Goal: Task Accomplishment & Management: Complete application form

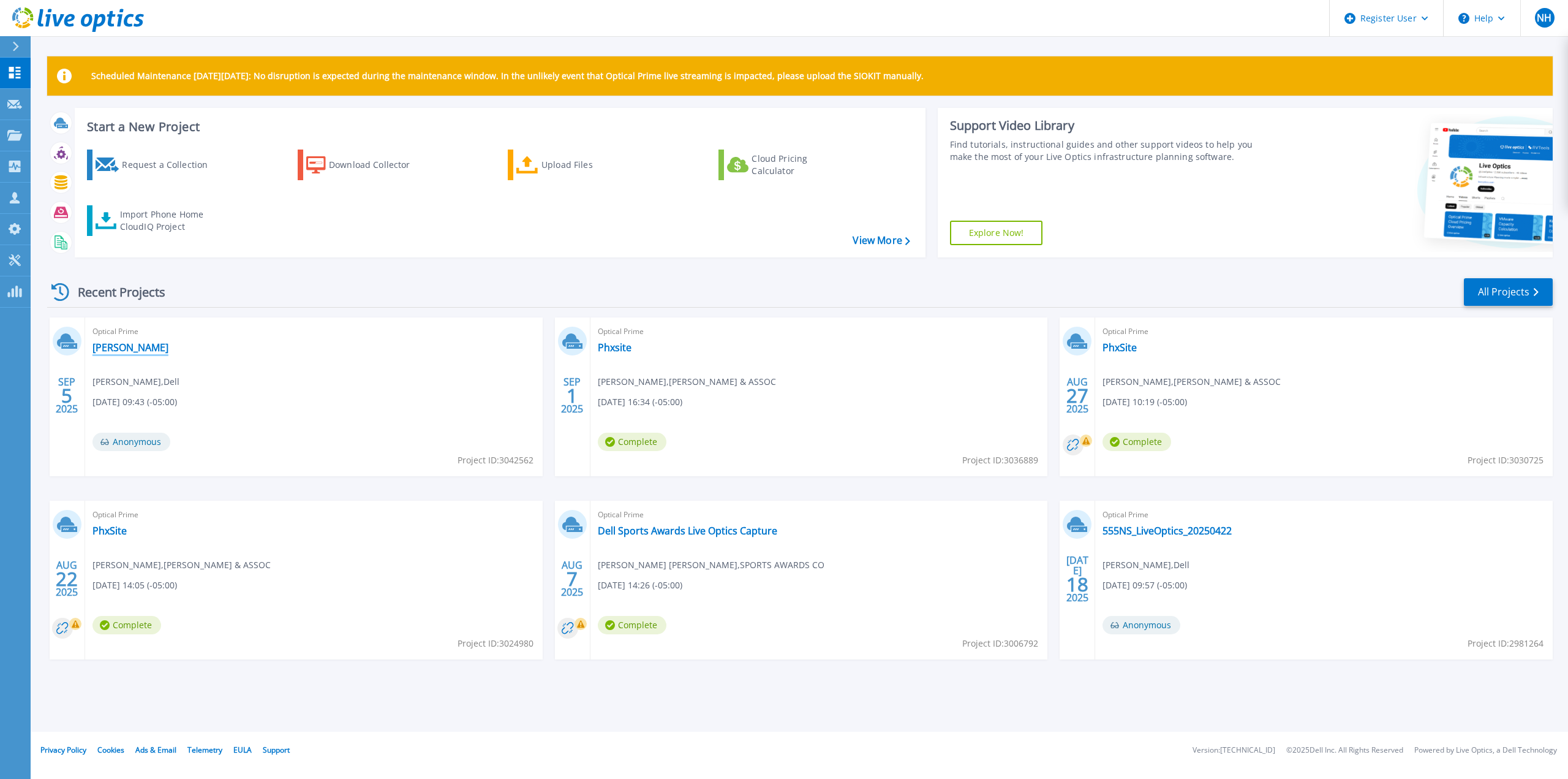
click at [117, 343] on link "[PERSON_NAME]" at bounding box center [131, 348] width 76 height 12
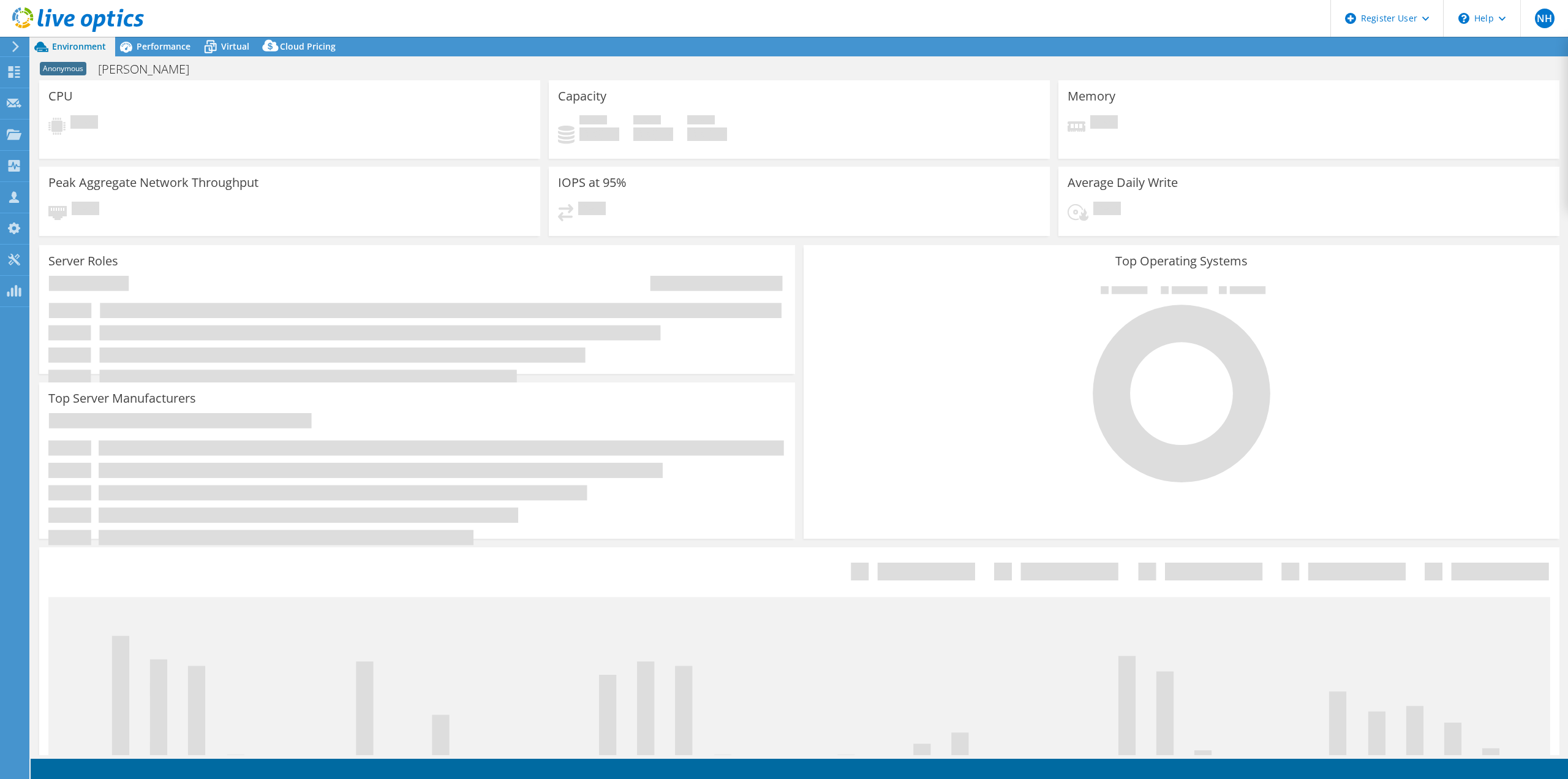
select select "USD"
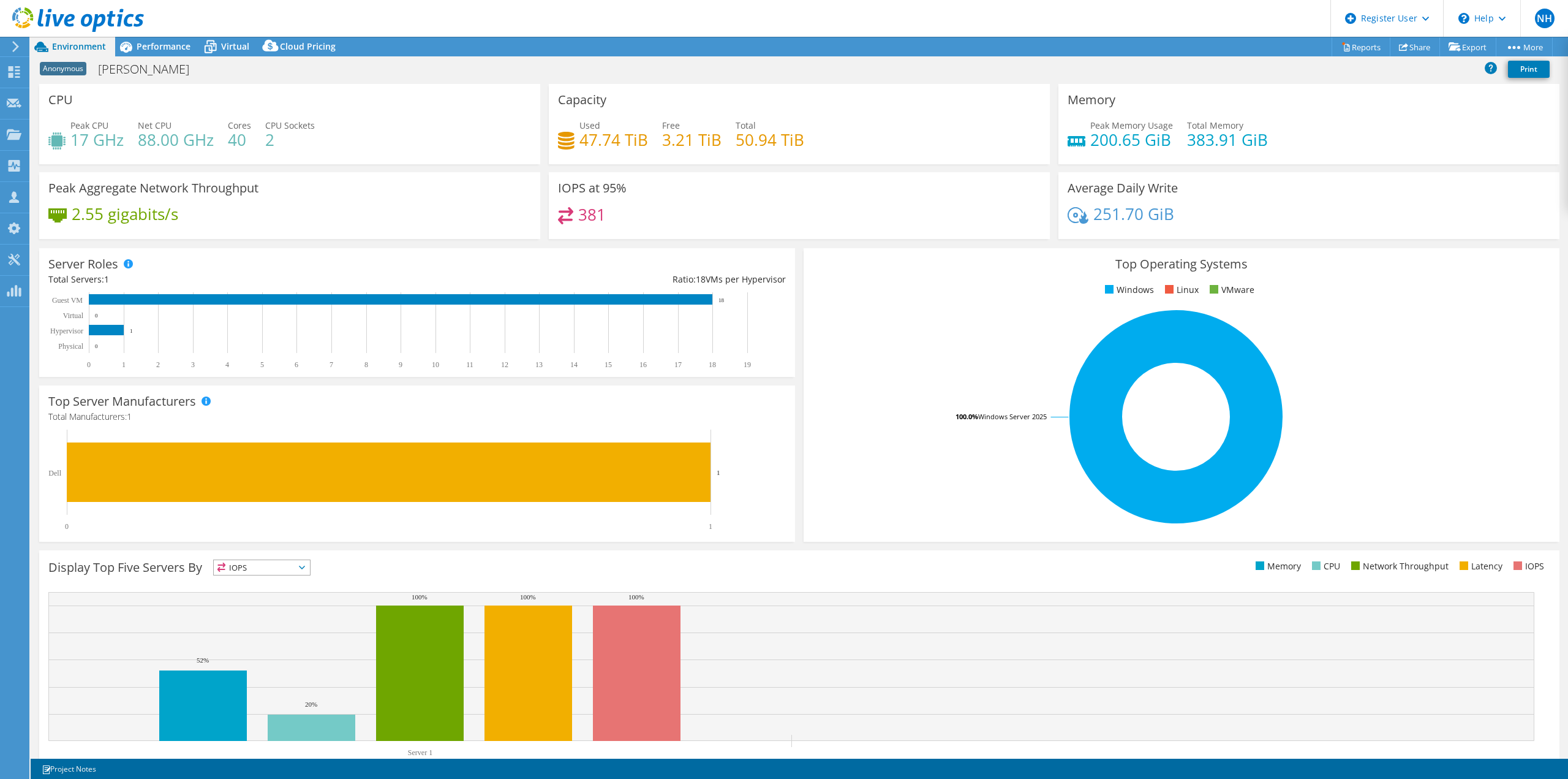
click at [70, 127] on span "Peak CPU" at bounding box center [89, 125] width 38 height 12
drag, startPoint x: 172, startPoint y: 145, endPoint x: 123, endPoint y: 144, distance: 49.0
click at [123, 144] on div "Peak CPU 17 GHz Net CPU 88.00 GHz Cores 40 CPU Sockets 2" at bounding box center [289, 138] width 482 height 40
click at [131, 139] on div "Peak CPU 17 GHz Net CPU 88.00 GHz Cores 40 CPU Sockets 2" at bounding box center [289, 138] width 482 height 40
drag, startPoint x: 209, startPoint y: 139, endPoint x: 139, endPoint y: 138, distance: 70.0
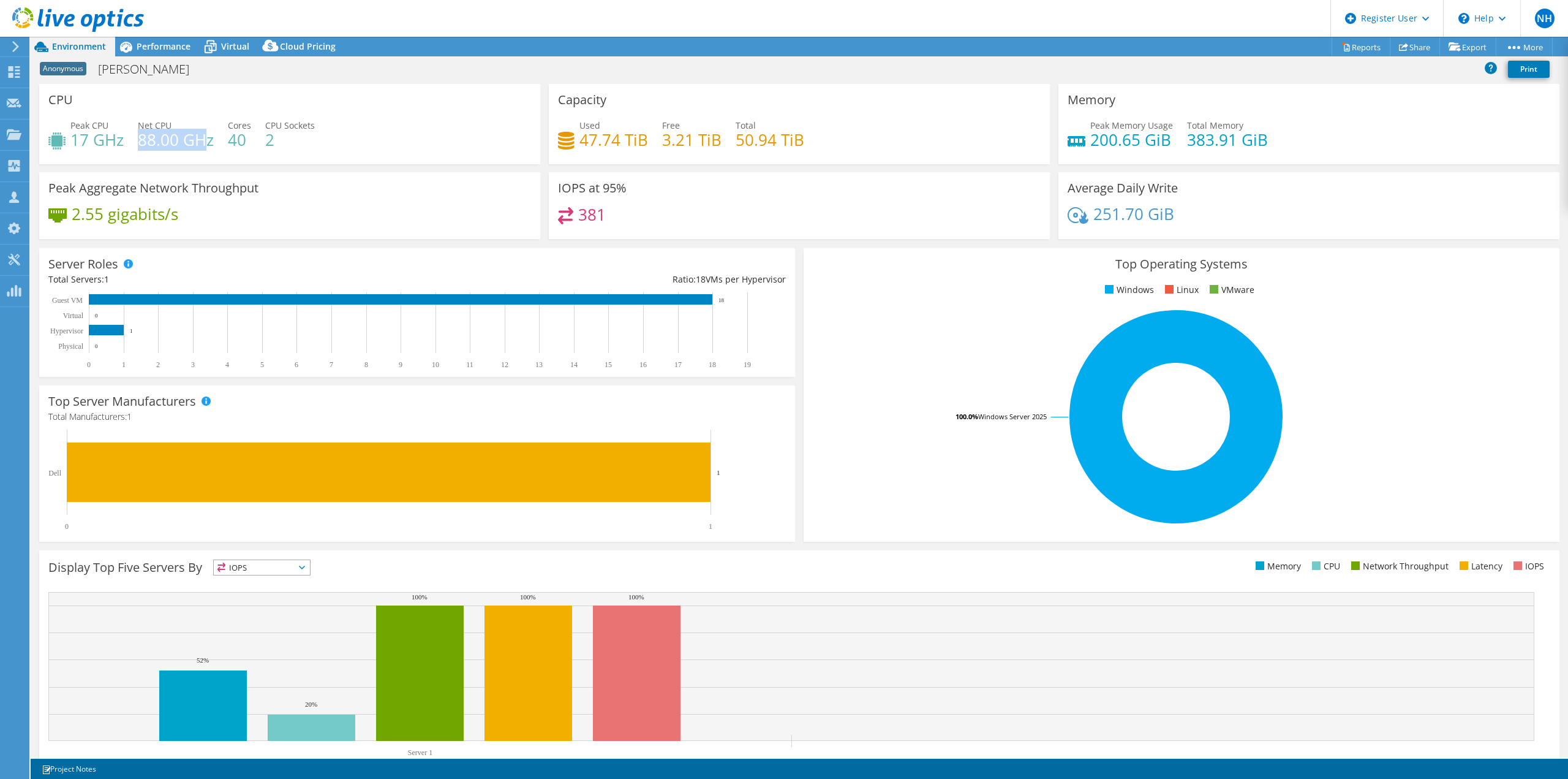
click at [139, 138] on h4 "88.00 GHz" at bounding box center [176, 140] width 76 height 14
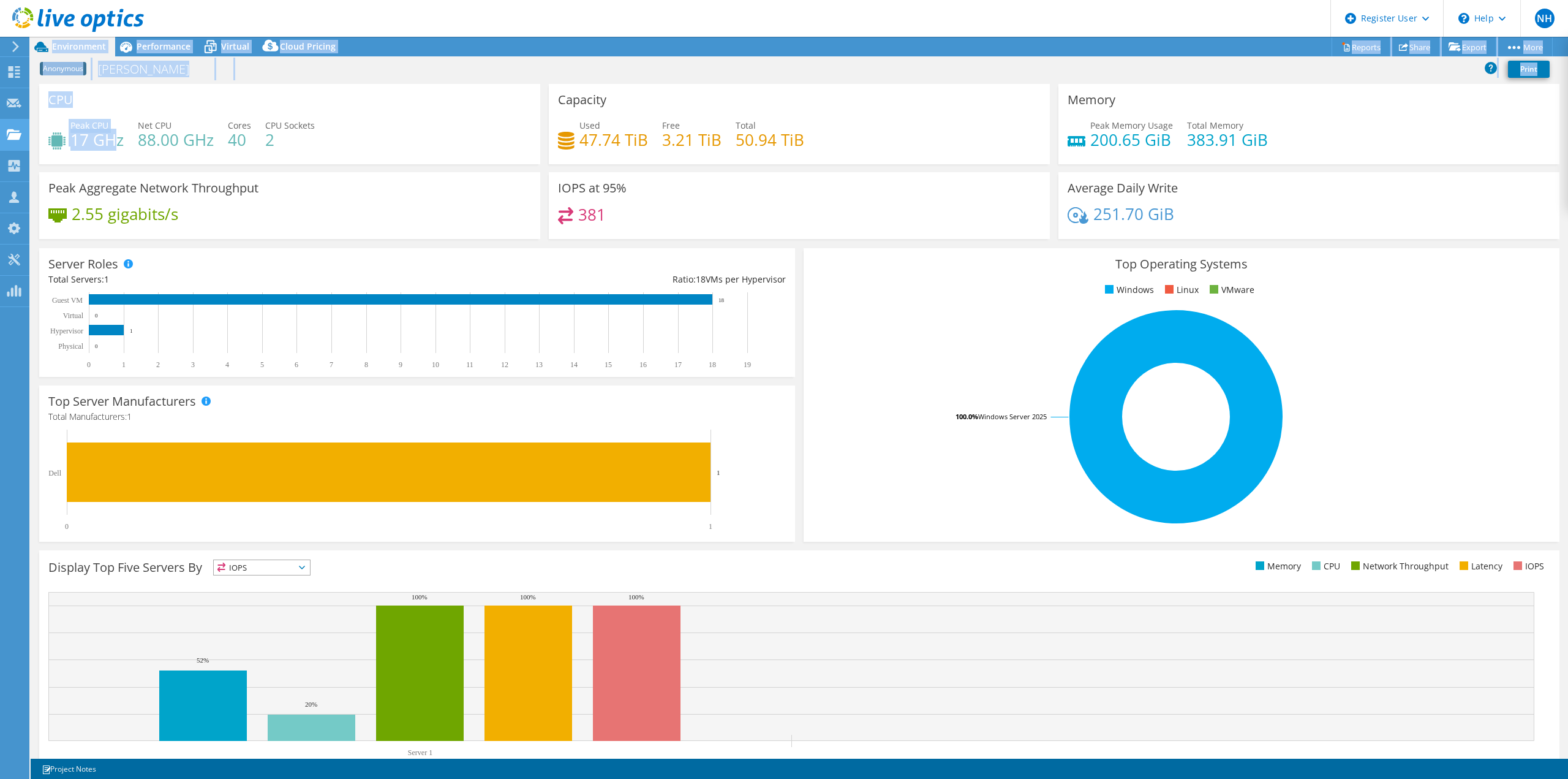
drag, startPoint x: 115, startPoint y: 140, endPoint x: 21, endPoint y: 140, distance: 94.0
click at [20, 140] on div "NH Dell User Nathan Hurlbert Nathan.Hurlbert@Dell.com Dell My Profile Log Out \…" at bounding box center [784, 389] width 1568 height 779
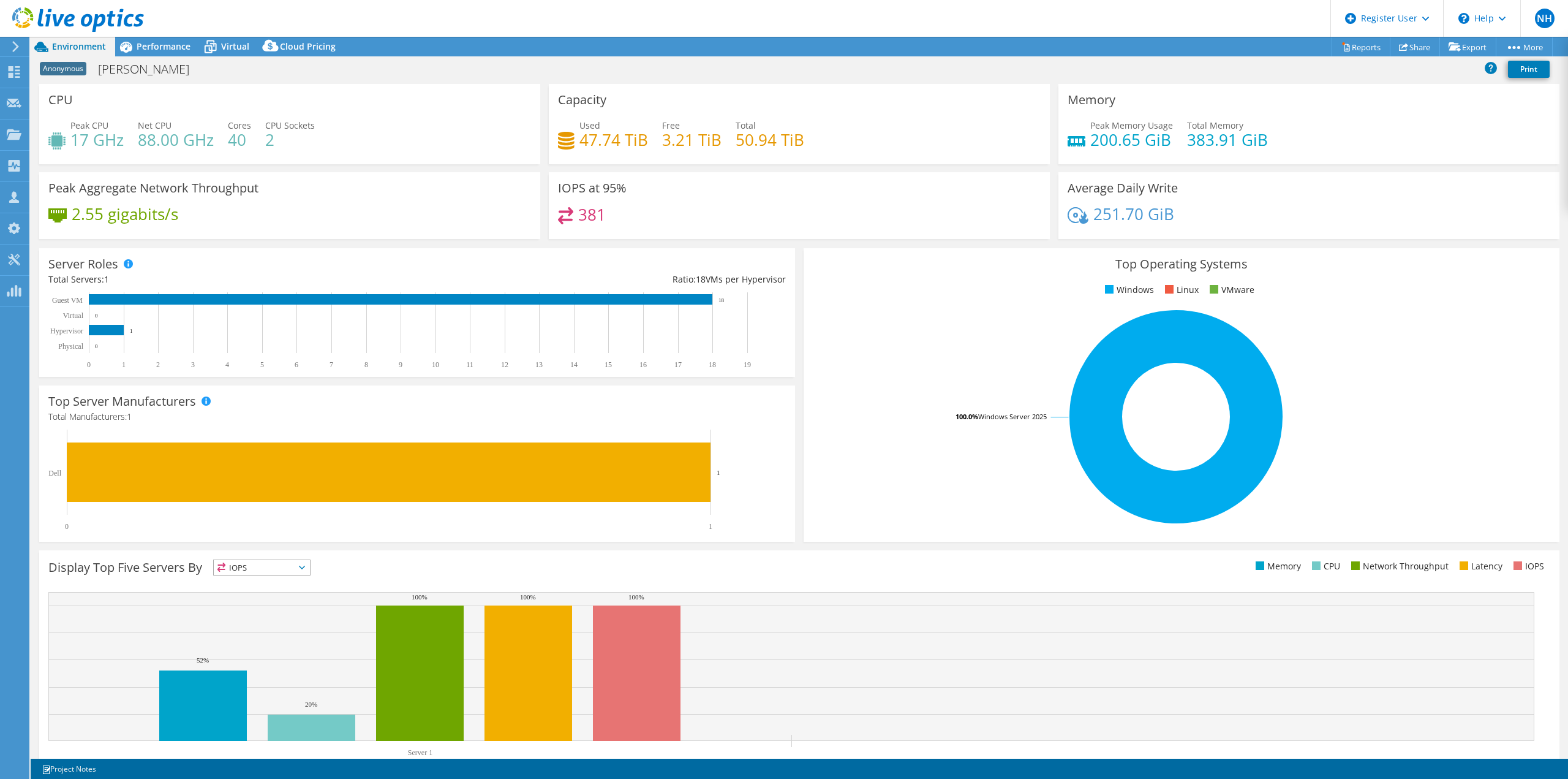
click at [470, 157] on div "Peak CPU 17 GHz Net CPU 88.00 GHz Cores 40 CPU Sockets 2" at bounding box center [289, 138] width 482 height 40
drag, startPoint x: 800, startPoint y: 138, endPoint x: 738, endPoint y: 139, distance: 62.0
click at [738, 139] on div "Used 47.74 TiB Free 3.21 TiB Total 50.94 TiB" at bounding box center [800, 138] width 482 height 40
drag, startPoint x: 1278, startPoint y: 138, endPoint x: 1168, endPoint y: 141, distance: 110.0
click at [1168, 141] on div "Peak Memory Usage 200.65 GiB Total Memory 383.91 GiB" at bounding box center [1309, 138] width 482 height 40
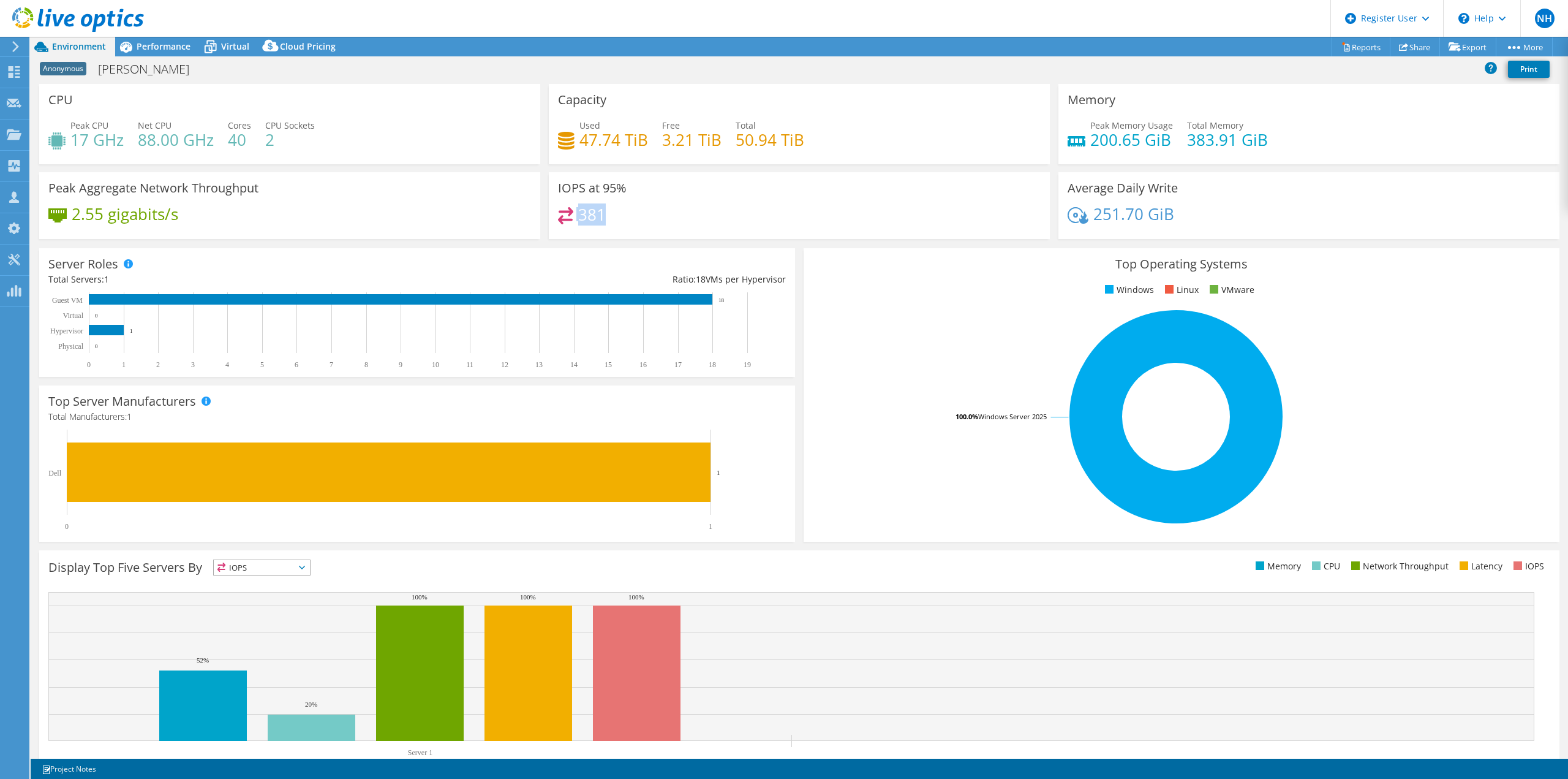
drag, startPoint x: 615, startPoint y: 214, endPoint x: 558, endPoint y: 216, distance: 57.0
click at [558, 216] on div "381" at bounding box center [800, 220] width 482 height 26
click at [157, 47] on span "Performance" at bounding box center [164, 46] width 54 height 12
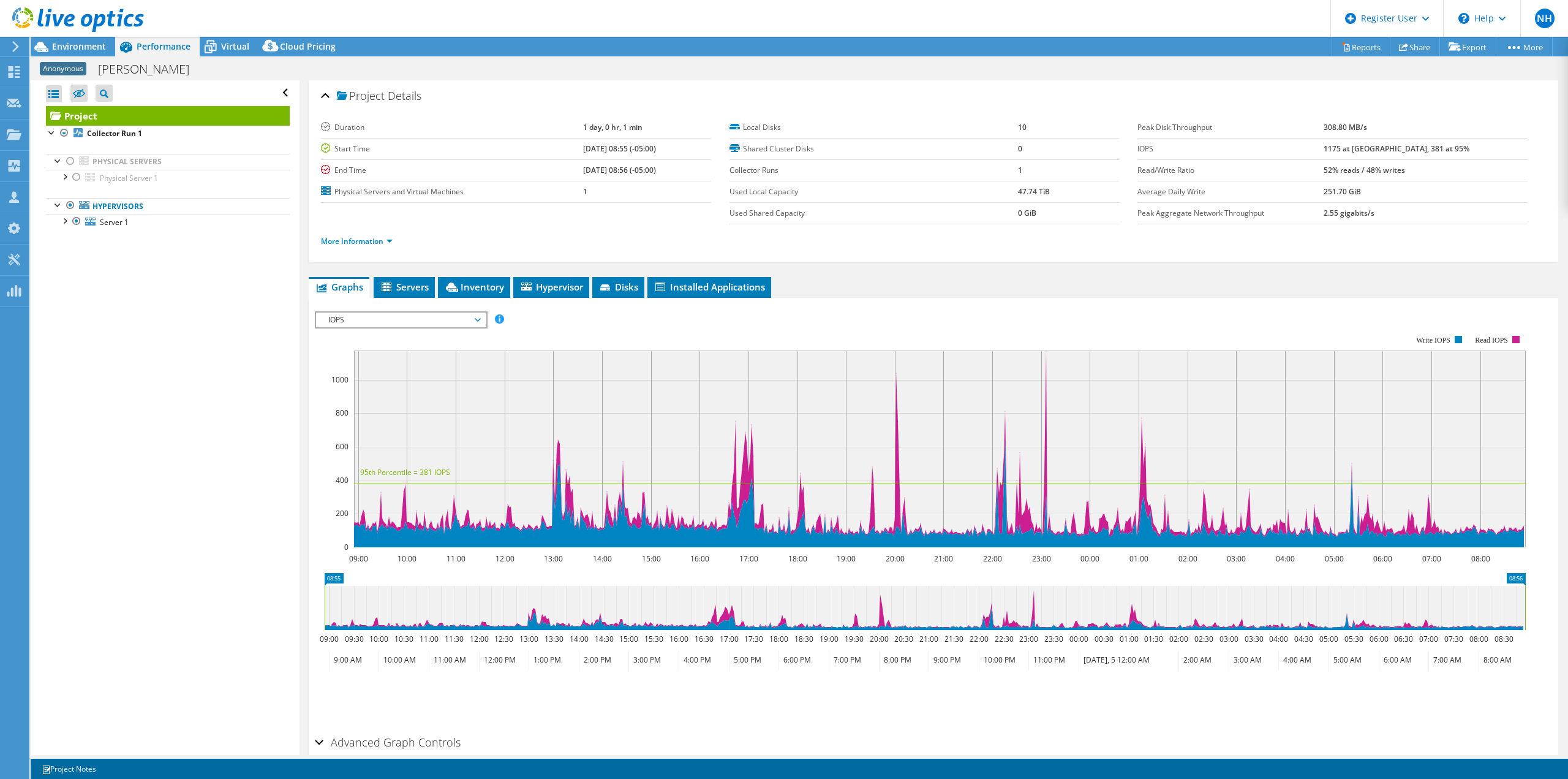
click at [463, 318] on span "IOPS" at bounding box center [401, 320] width 157 height 15
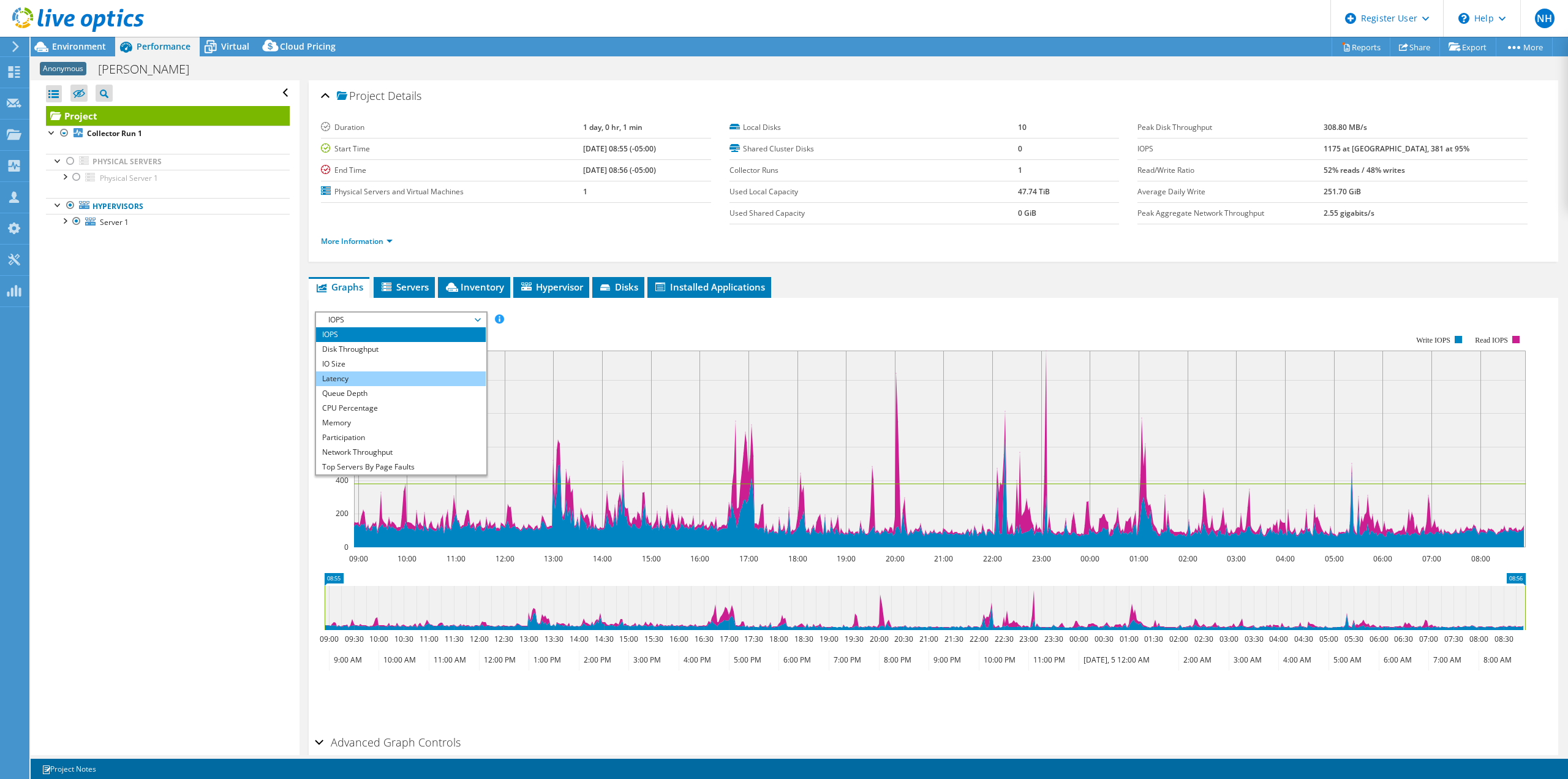
click at [441, 375] on li "Latency" at bounding box center [400, 379] width 169 height 15
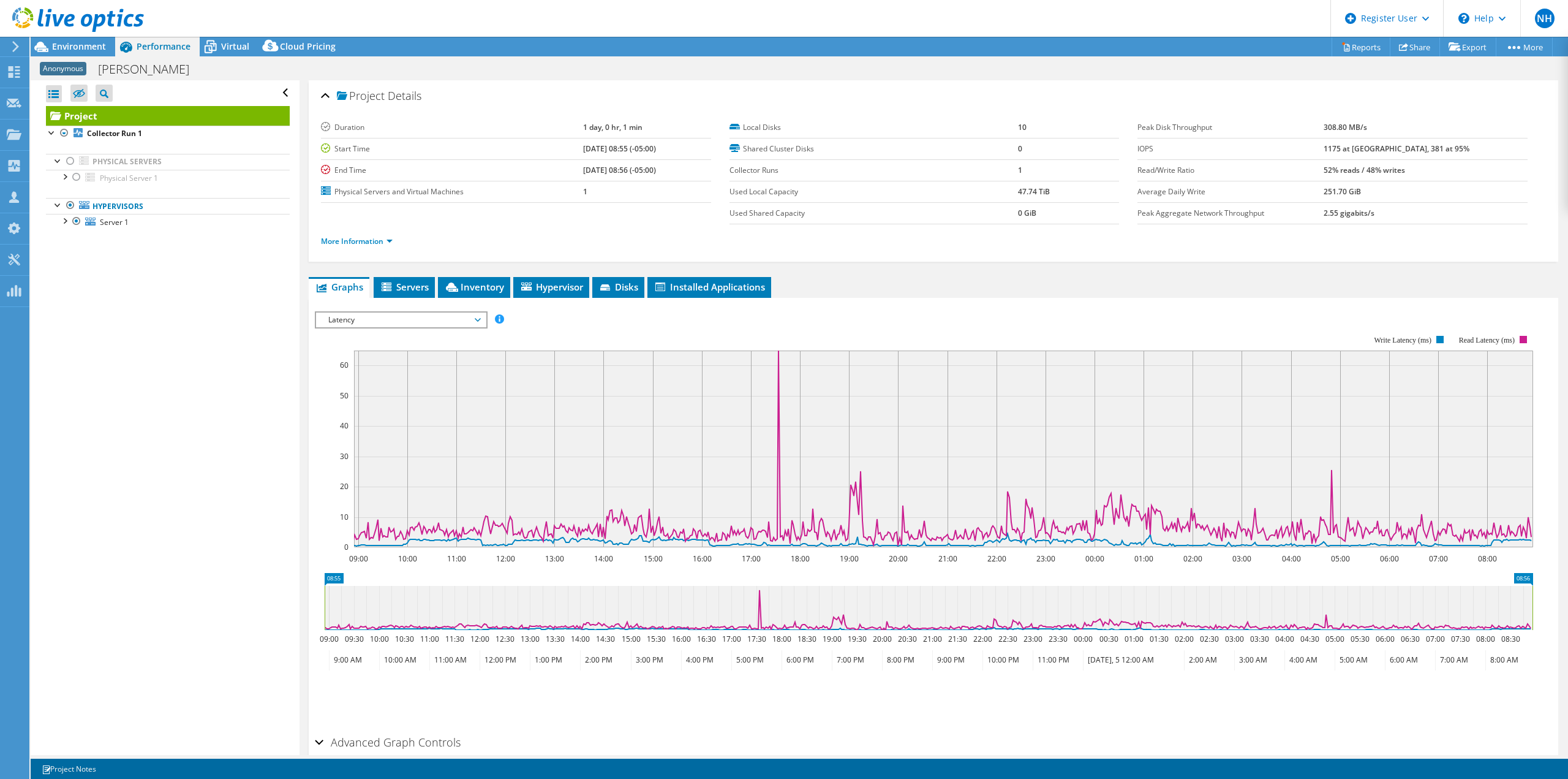
drag, startPoint x: 754, startPoint y: 462, endPoint x: 787, endPoint y: 456, distance: 33.5
click at [808, 458] on rect at bounding box center [944, 449] width 1179 height 197
click at [424, 322] on span "Latency" at bounding box center [401, 320] width 157 height 15
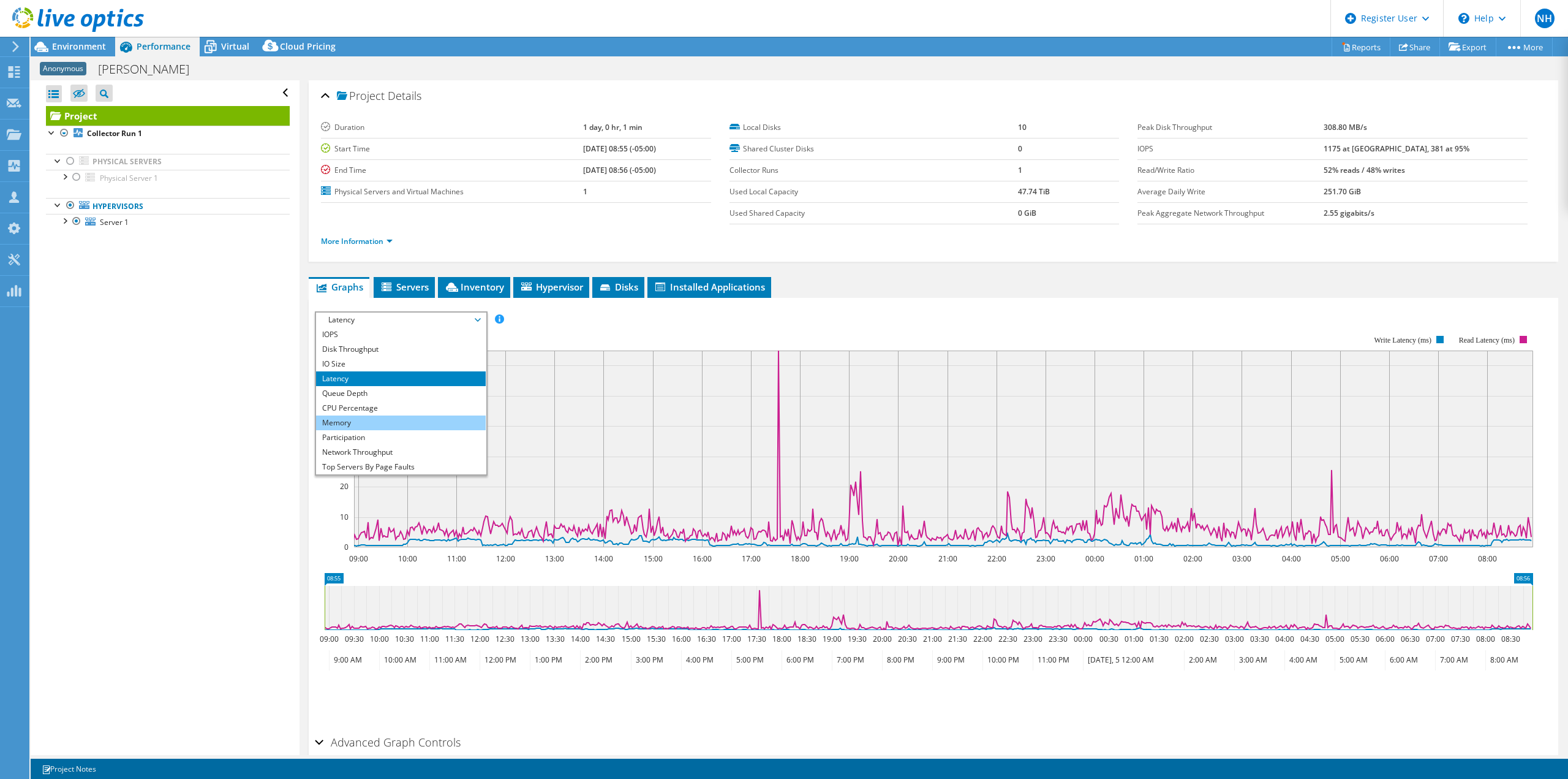
click at [421, 420] on li "Memory" at bounding box center [400, 423] width 169 height 15
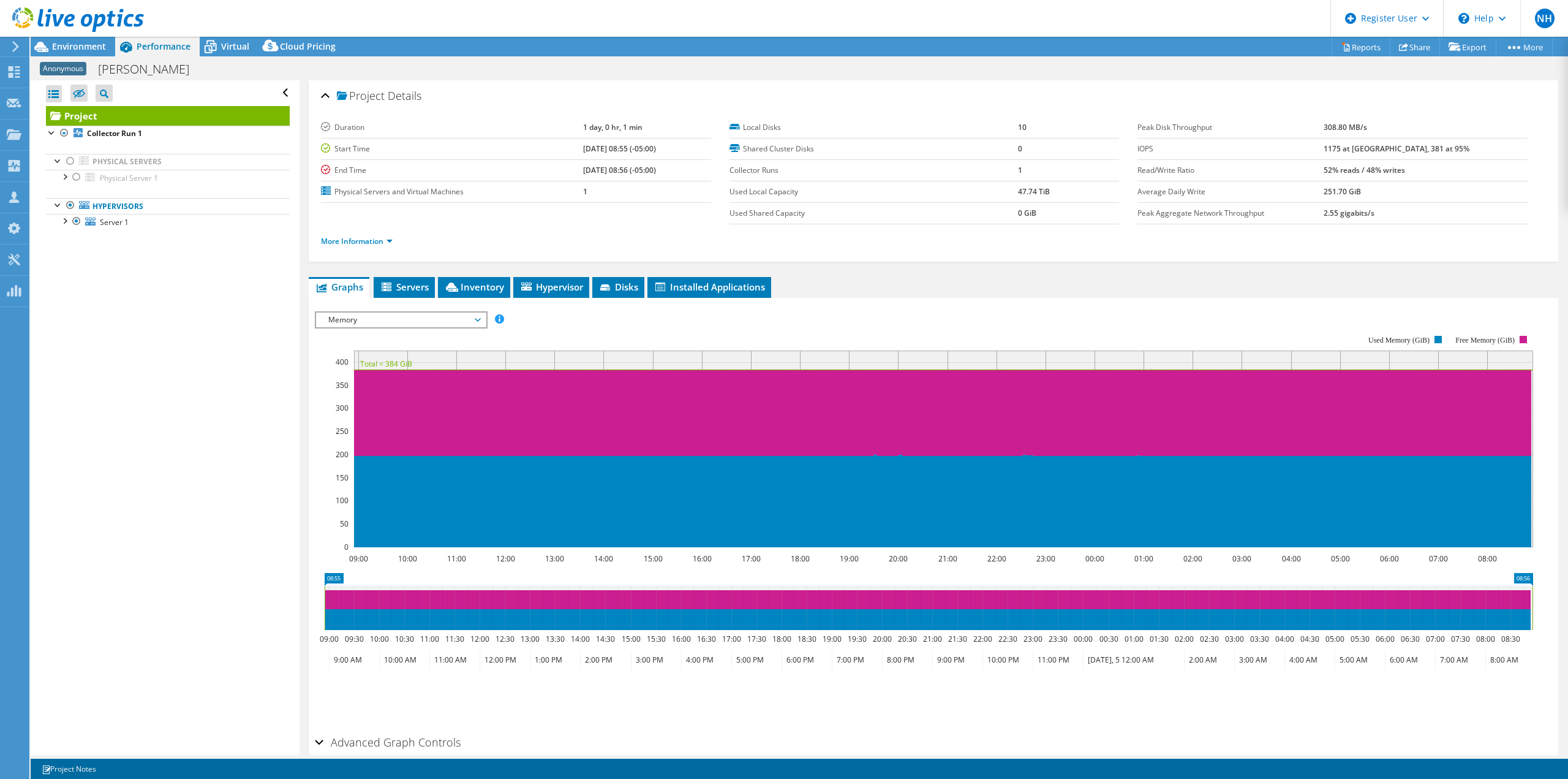
click at [316, 240] on div "Project Details Duration 1 day, 0 hr, 1 min Start Time 09/04/2025, 08:55 (-05:0…" at bounding box center [934, 171] width 1250 height 182
click at [335, 240] on link "More Information" at bounding box center [357, 241] width 72 height 10
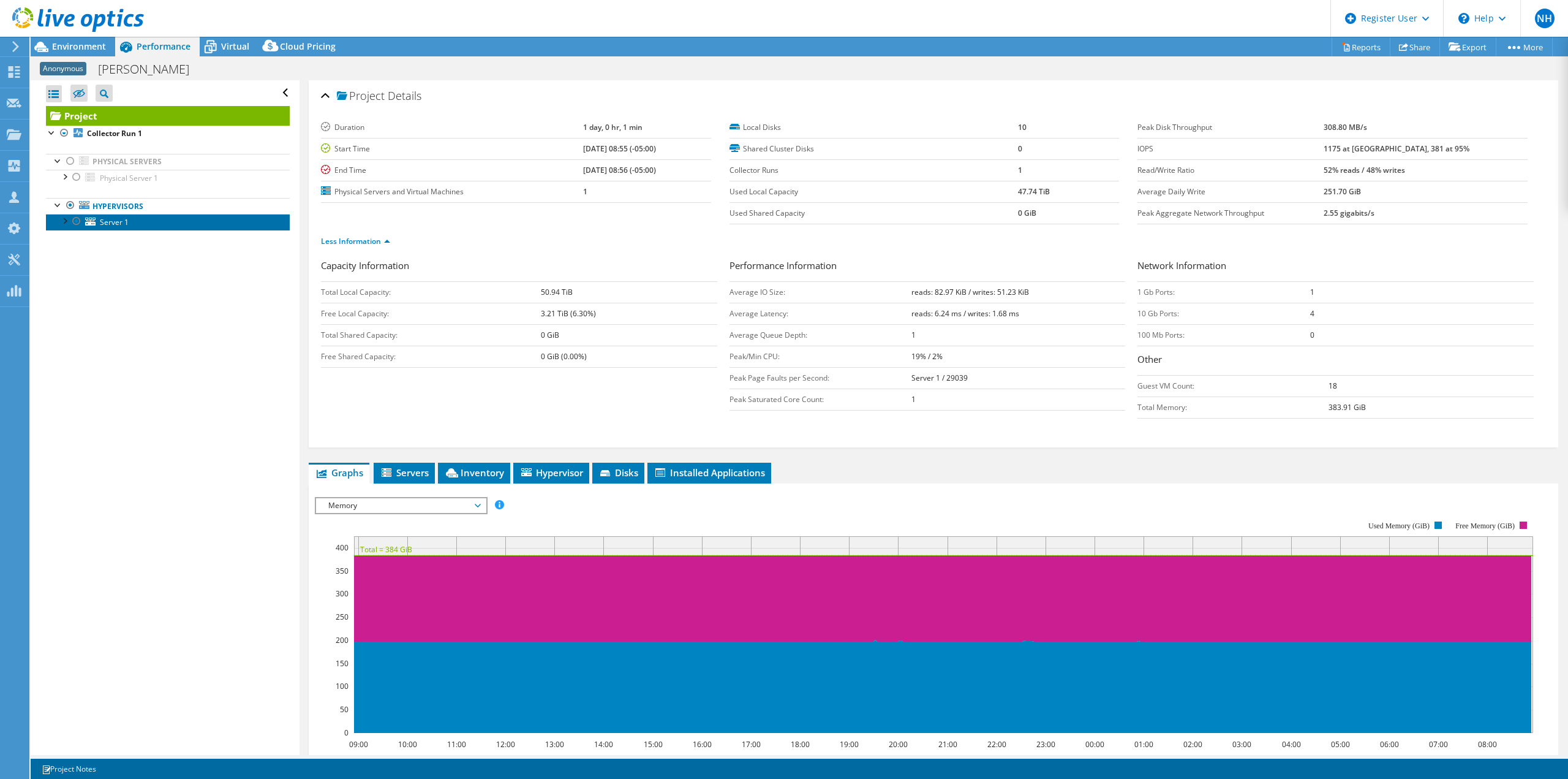
click at [150, 222] on link "Server 1" at bounding box center [168, 222] width 244 height 16
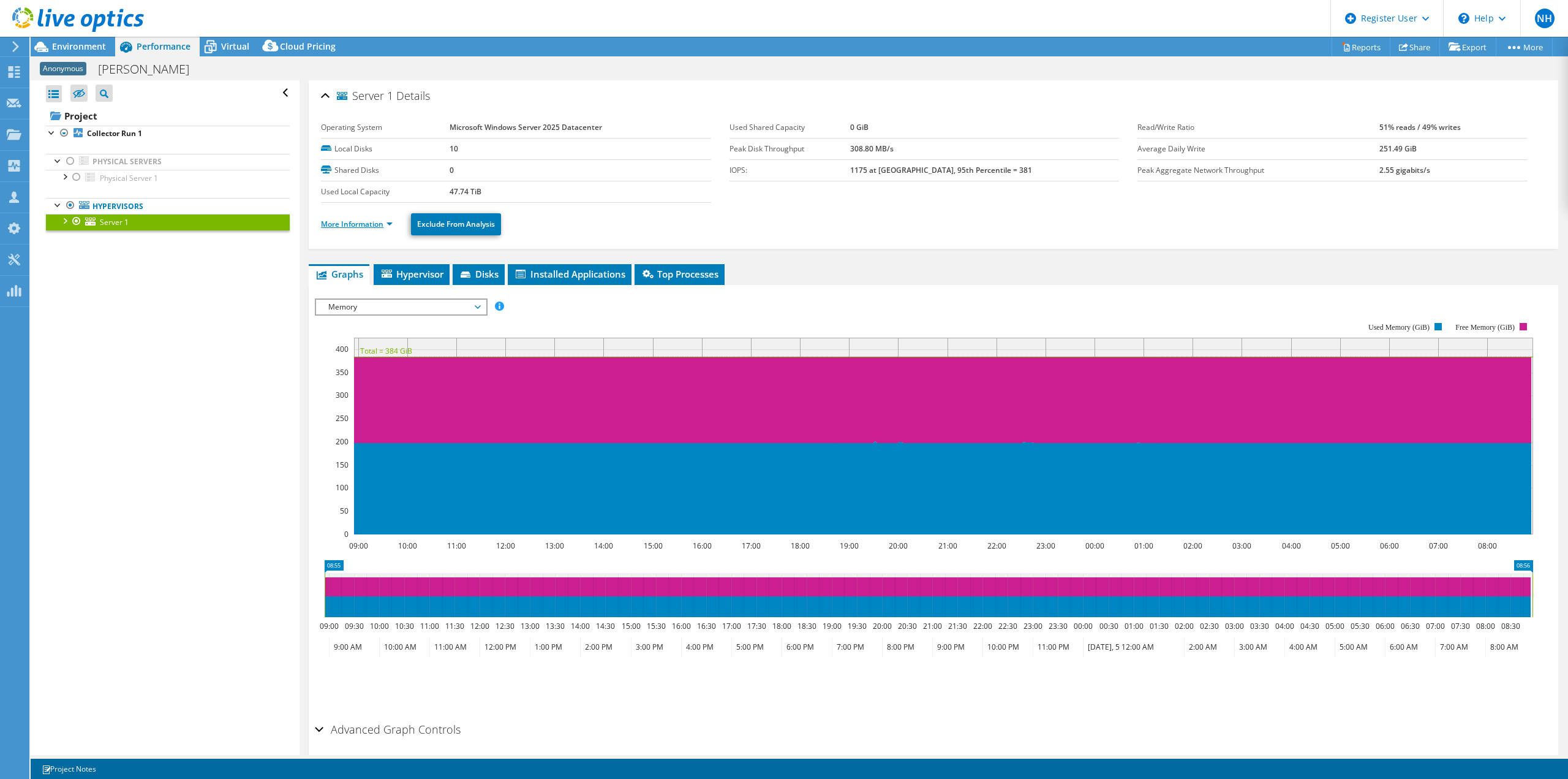
click at [362, 220] on link "More Information" at bounding box center [357, 224] width 72 height 10
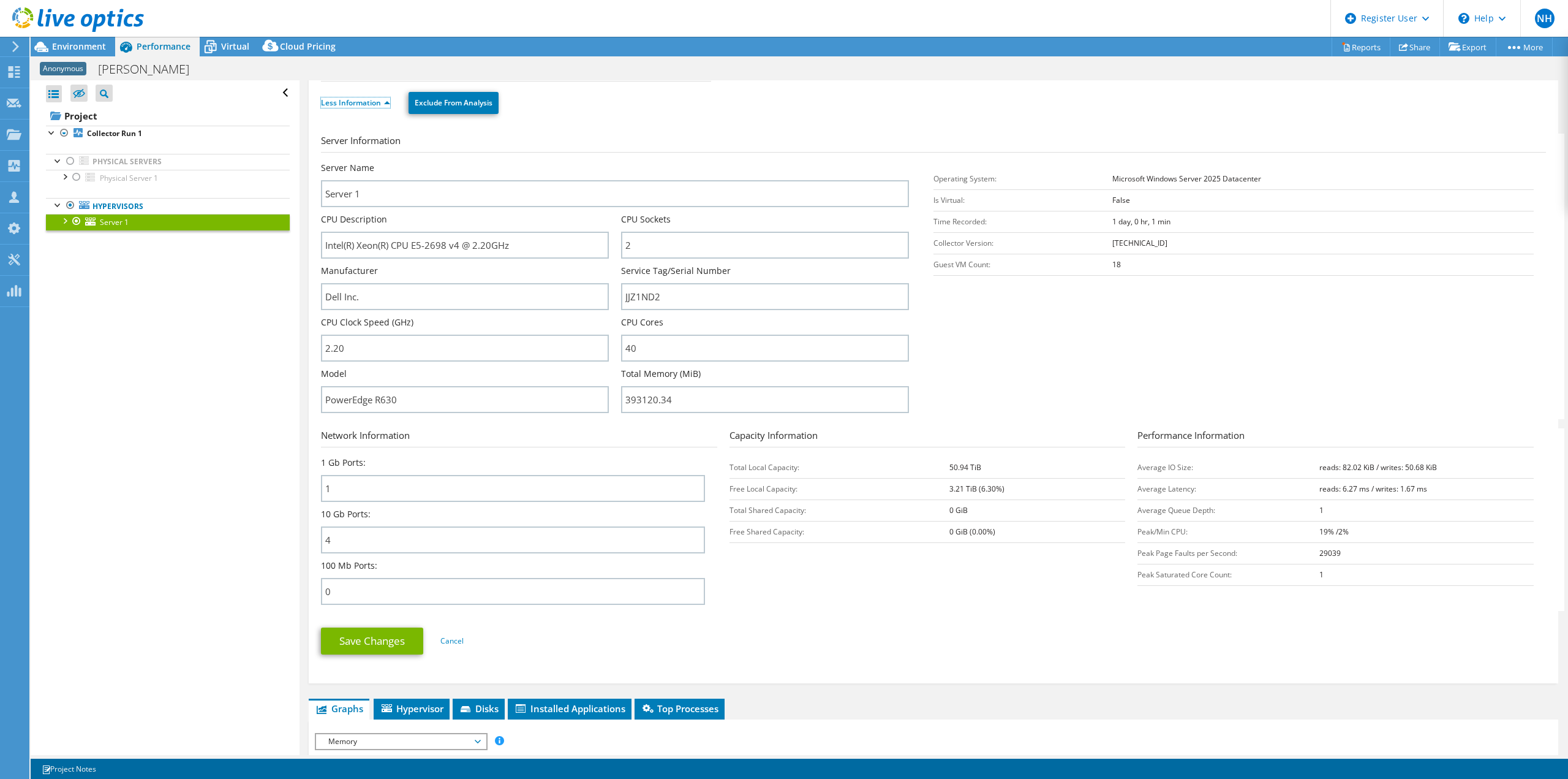
scroll to position [123, 0]
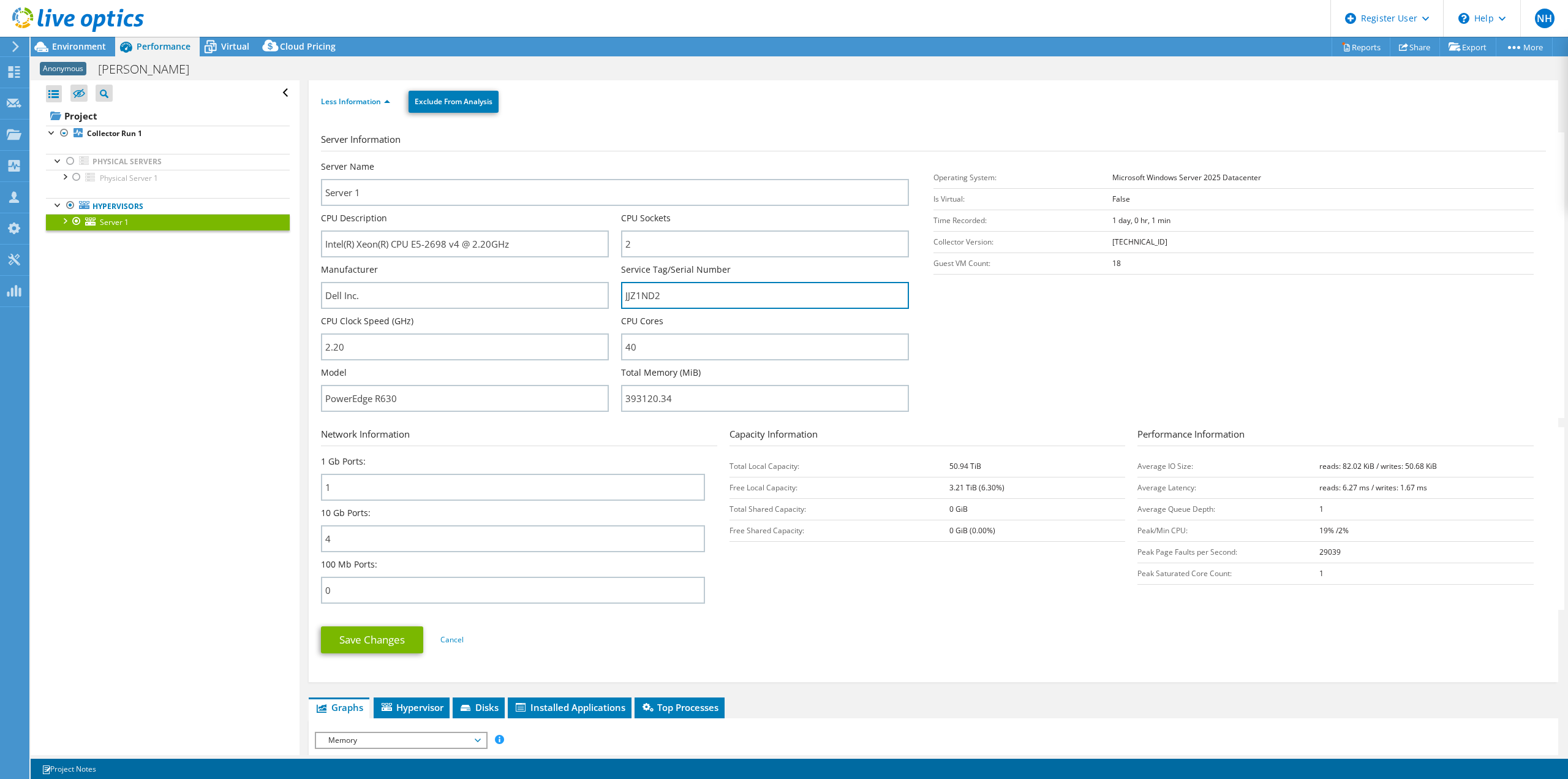
drag, startPoint x: 667, startPoint y: 293, endPoint x: 612, endPoint y: 296, distance: 55.1
click at [612, 161] on div "Server Name Server 1 CPU Description Intel(R) Xeon(R) CPU E5-2698 v4 @ 2.20GHz …" at bounding box center [621, 161] width 600 height 0
click at [209, 494] on div "Open All Close All Hide Excluded Nodes Project Tree Filter" at bounding box center [165, 417] width 268 height 675
click at [730, 62] on div "Anonymous ricondo Print" at bounding box center [799, 68] width 1538 height 22
click at [57, 5] on div at bounding box center [72, 20] width 144 height 41
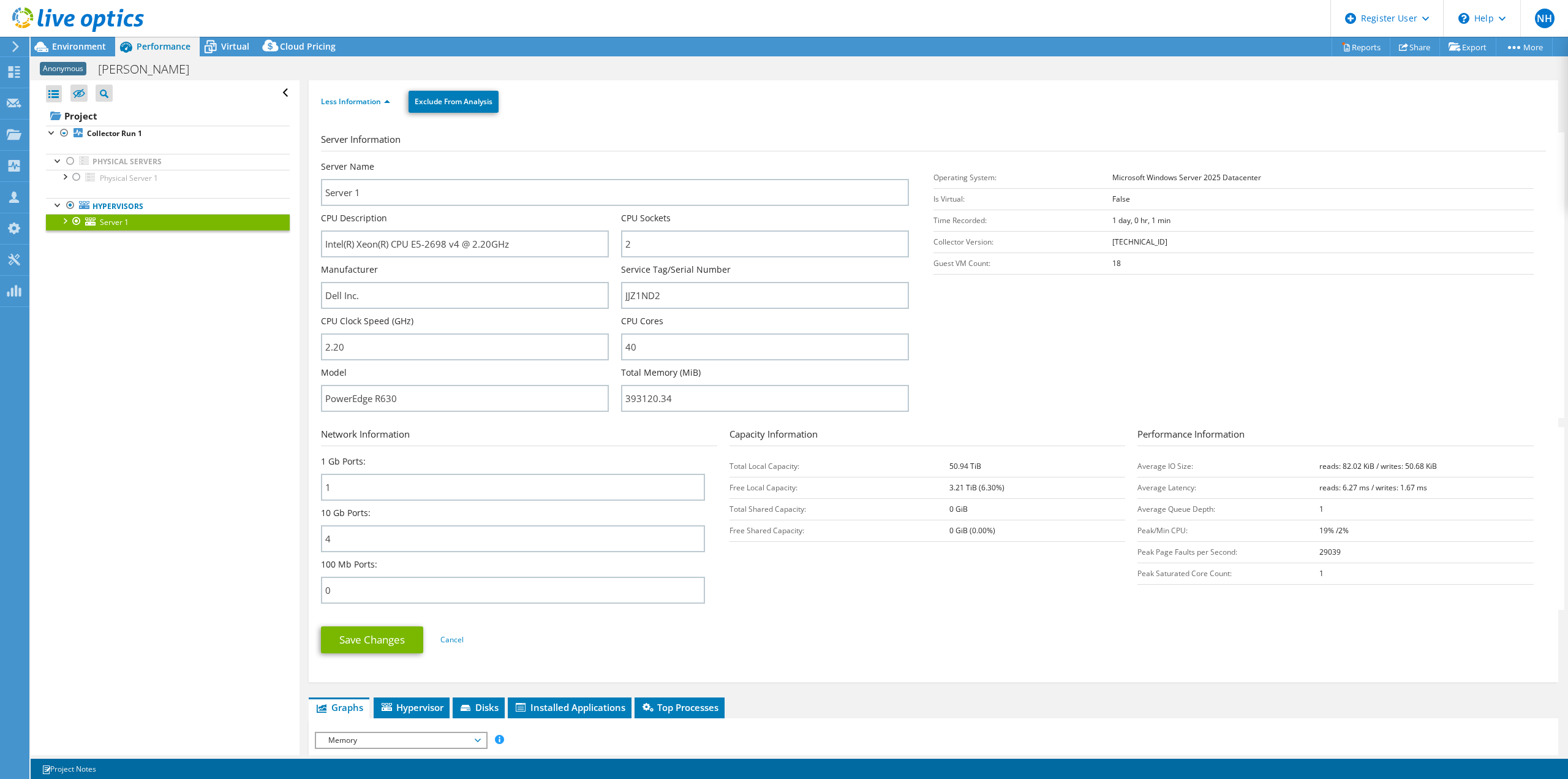
click at [70, 17] on icon at bounding box center [78, 20] width 131 height 25
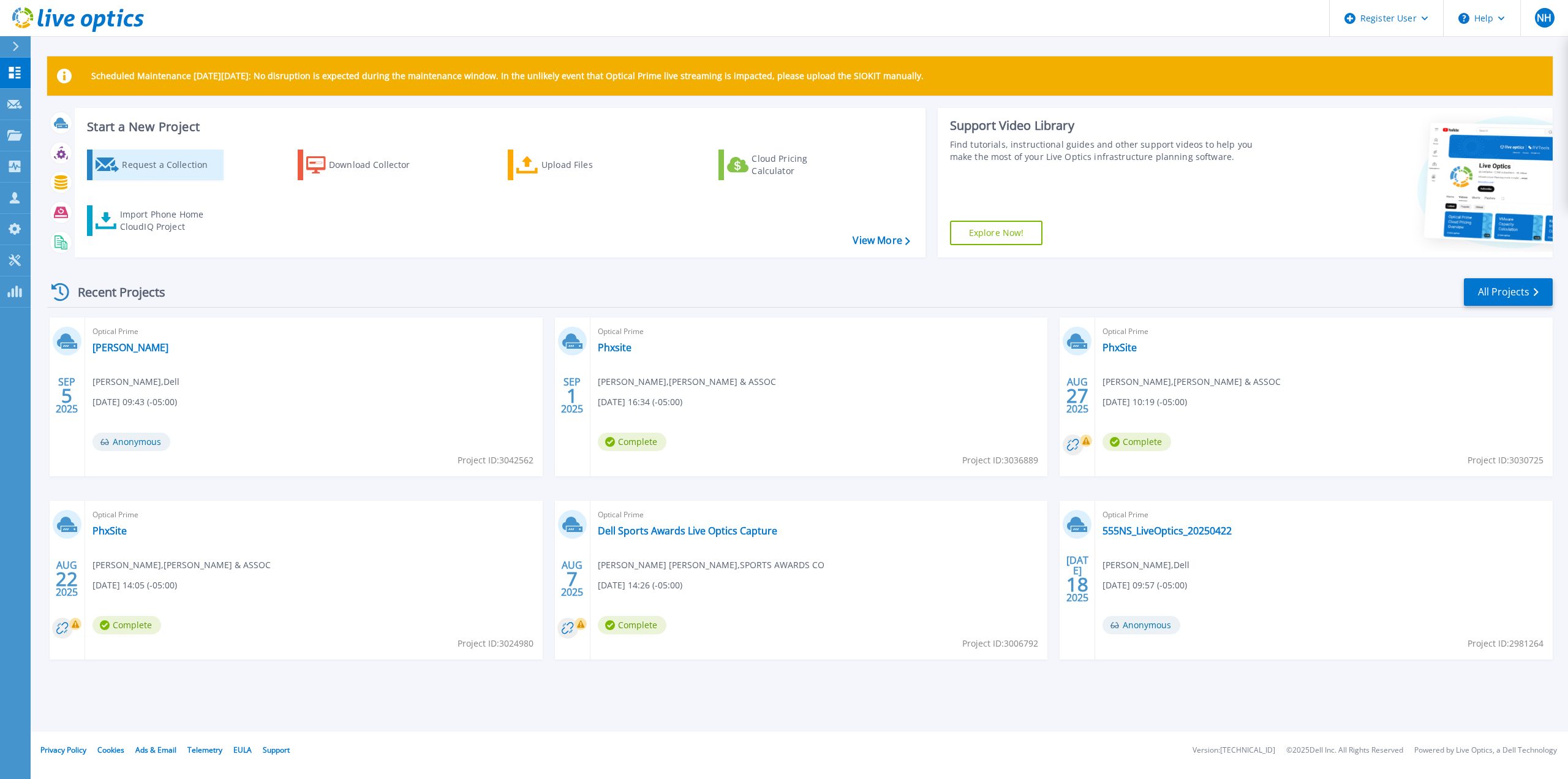
click at [176, 167] on div "Request a Collection" at bounding box center [171, 165] width 98 height 24
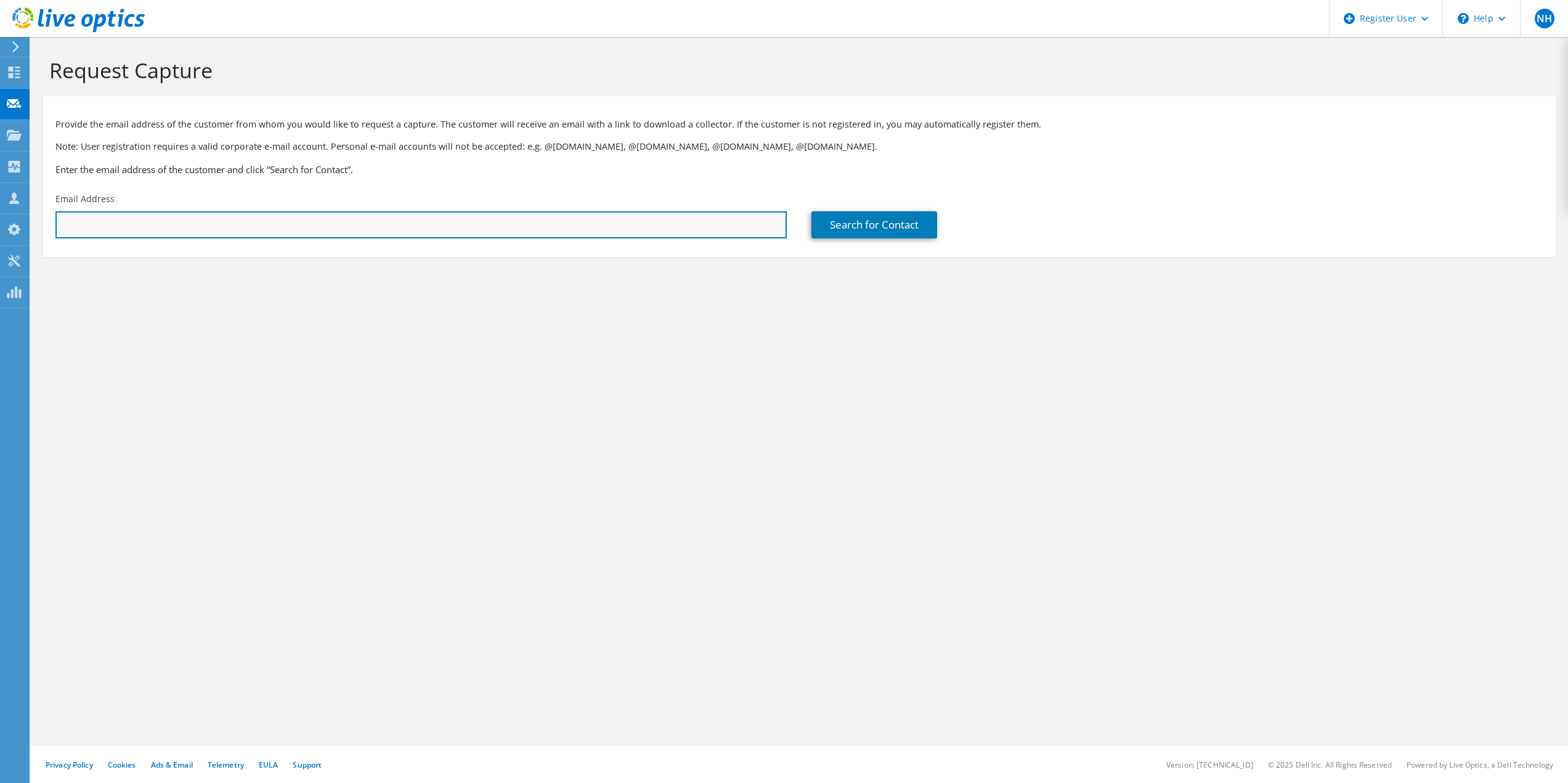
click at [99, 227] on input "text" at bounding box center [420, 225] width 731 height 27
paste input "jelvecrog@phinsolutions.com"
type input "jelvecrog@phinsolutions.com"
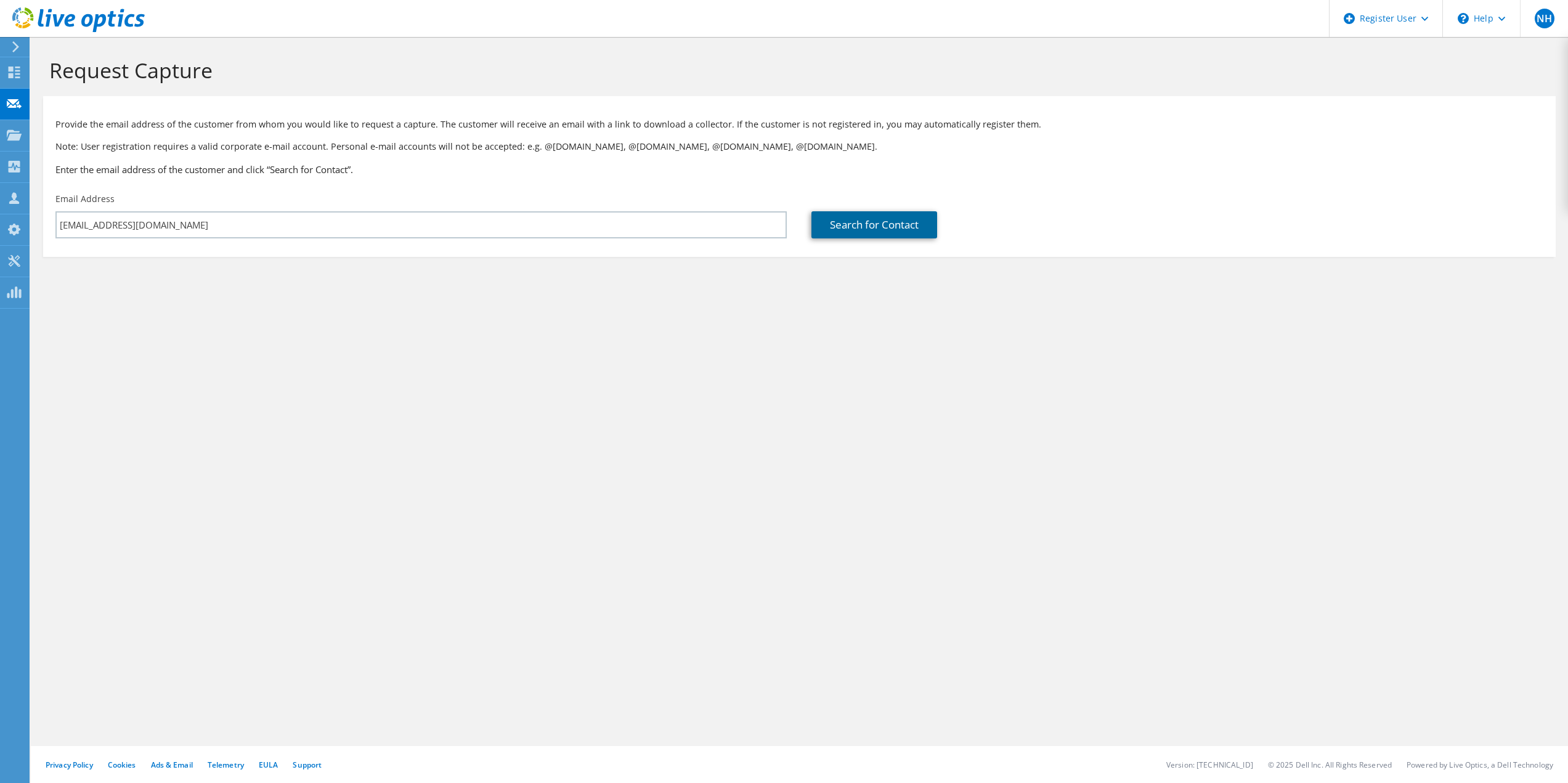
click at [877, 239] on link "Search for Contact" at bounding box center [874, 225] width 125 height 27
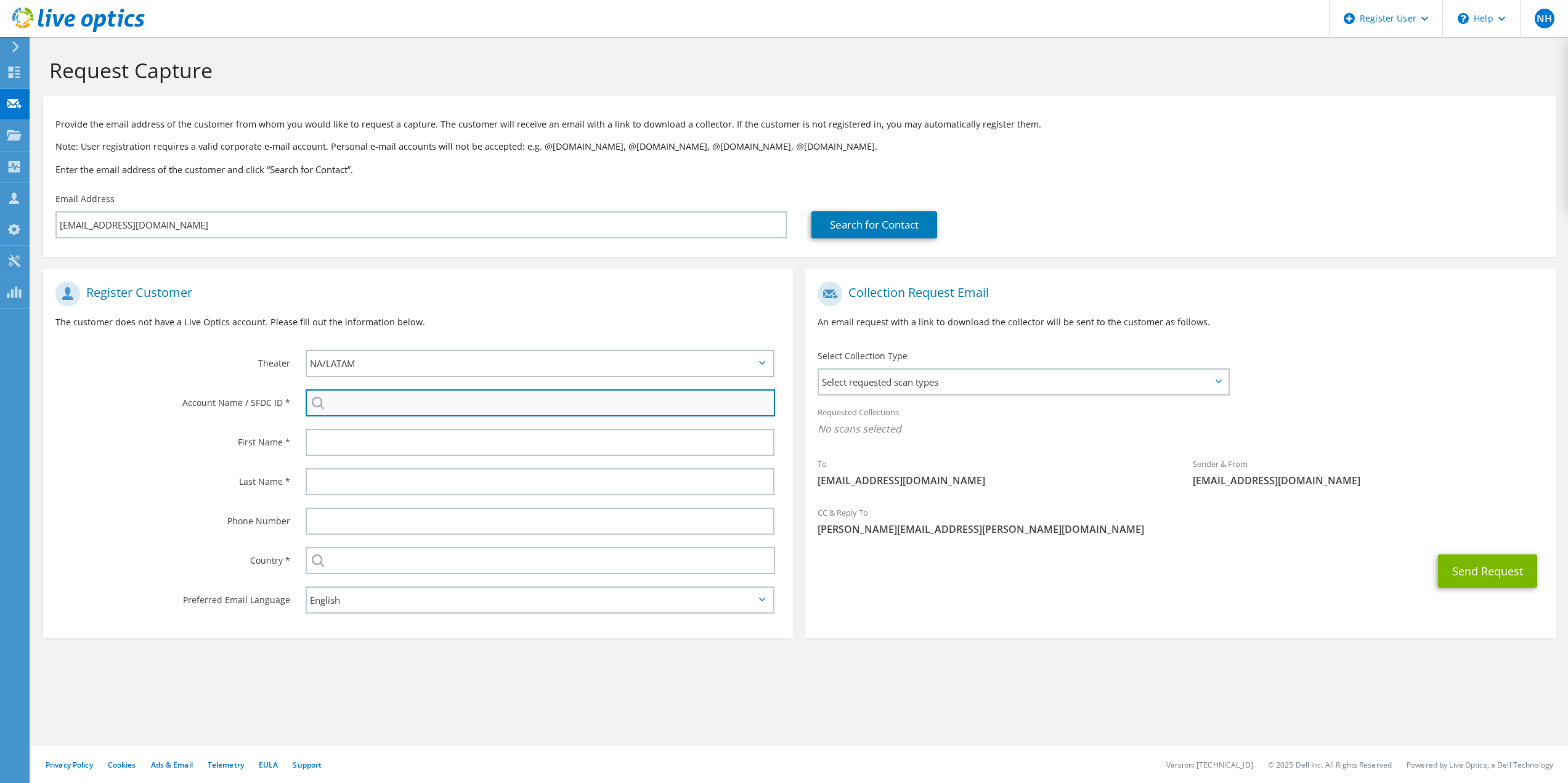
click at [420, 409] on input "search" at bounding box center [540, 403] width 470 height 27
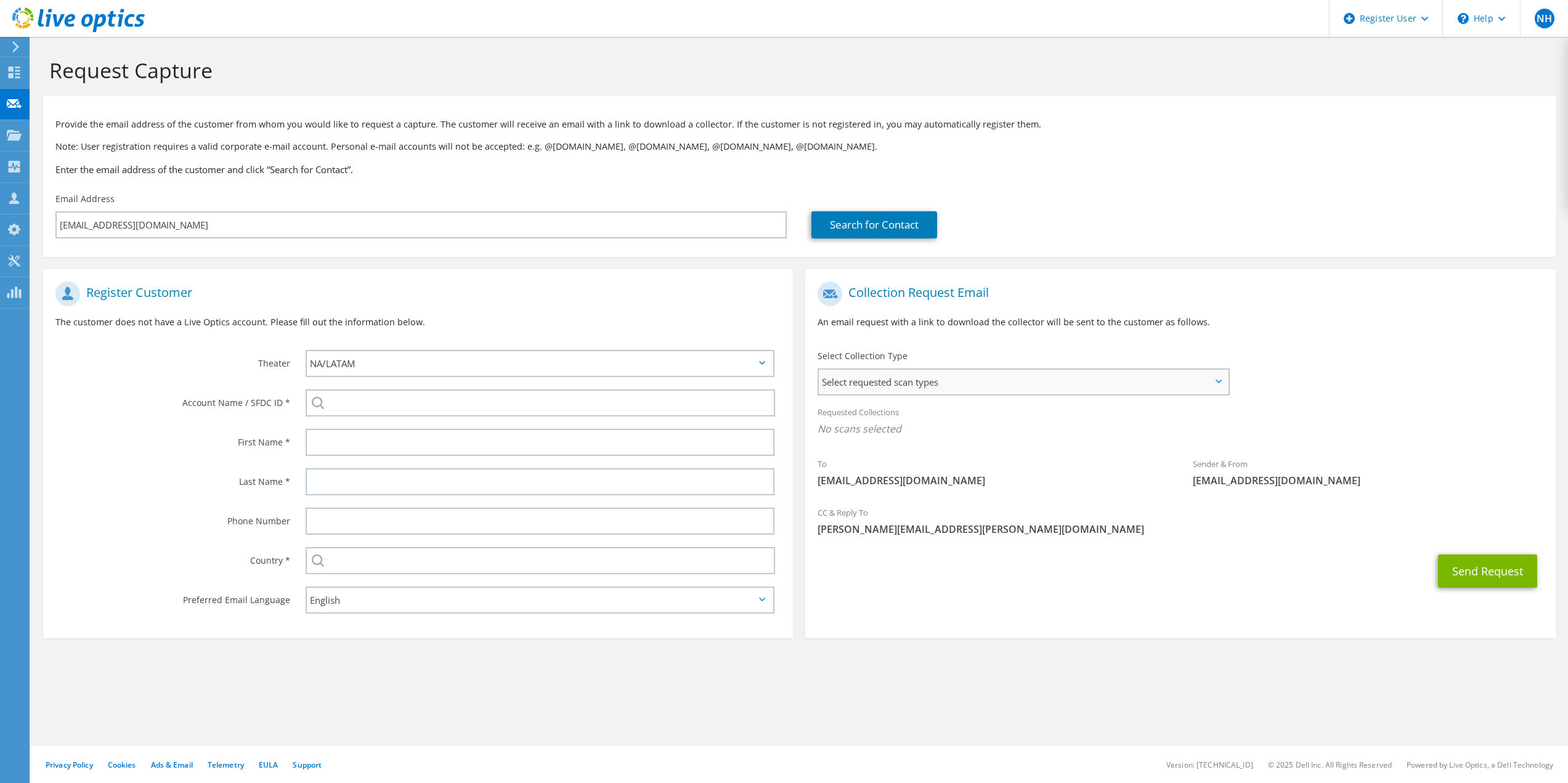
click at [908, 374] on span "Select requested scan types" at bounding box center [1022, 382] width 408 height 25
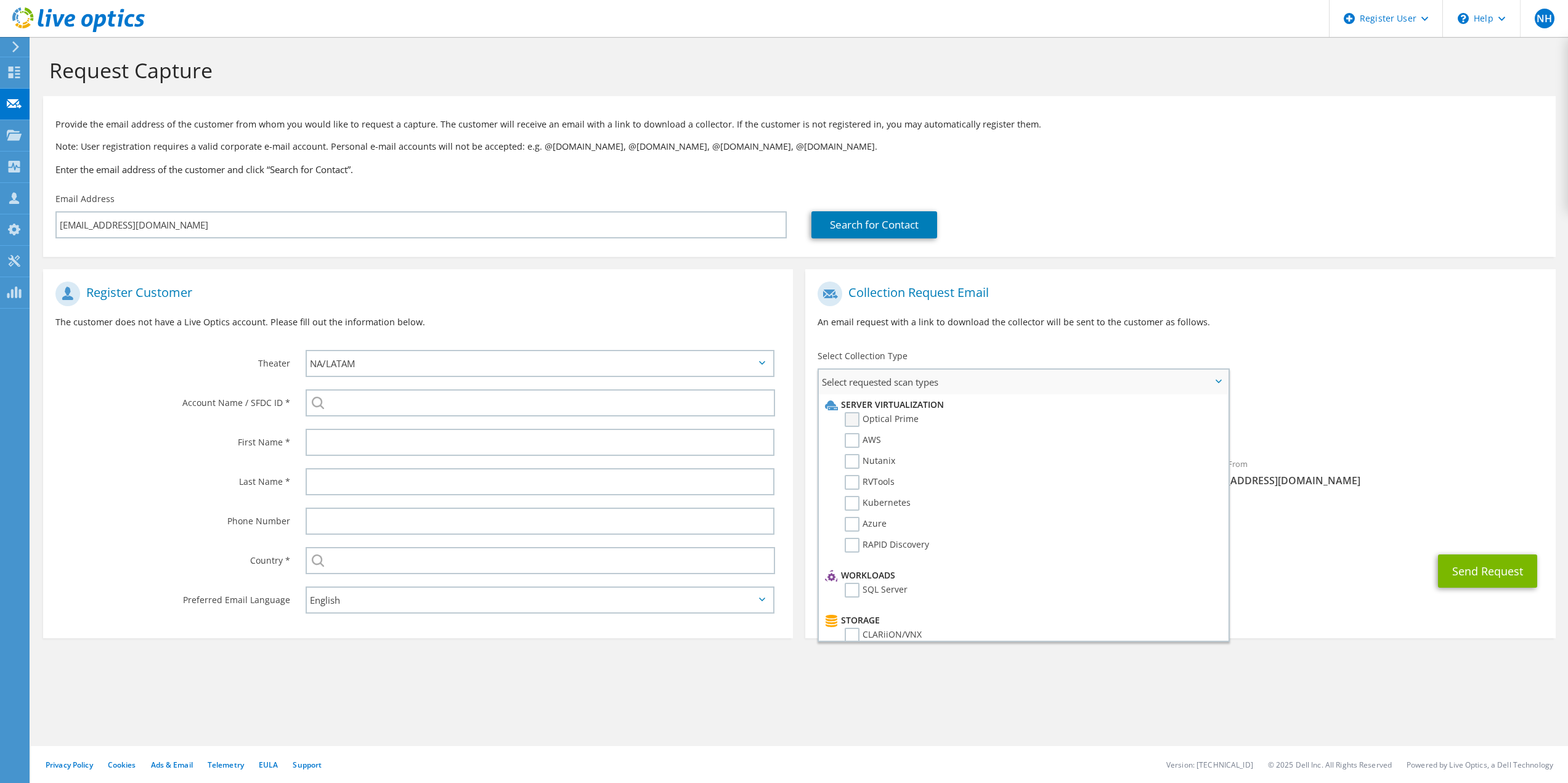
click at [860, 417] on label "Optical Prime" at bounding box center [881, 420] width 74 height 15
click at [0, 0] on input "Optical Prime" at bounding box center [0, 0] width 0 height 0
click at [1385, 308] on div "Collection Request Email An email request with a link to download the collector…" at bounding box center [1180, 309] width 750 height 68
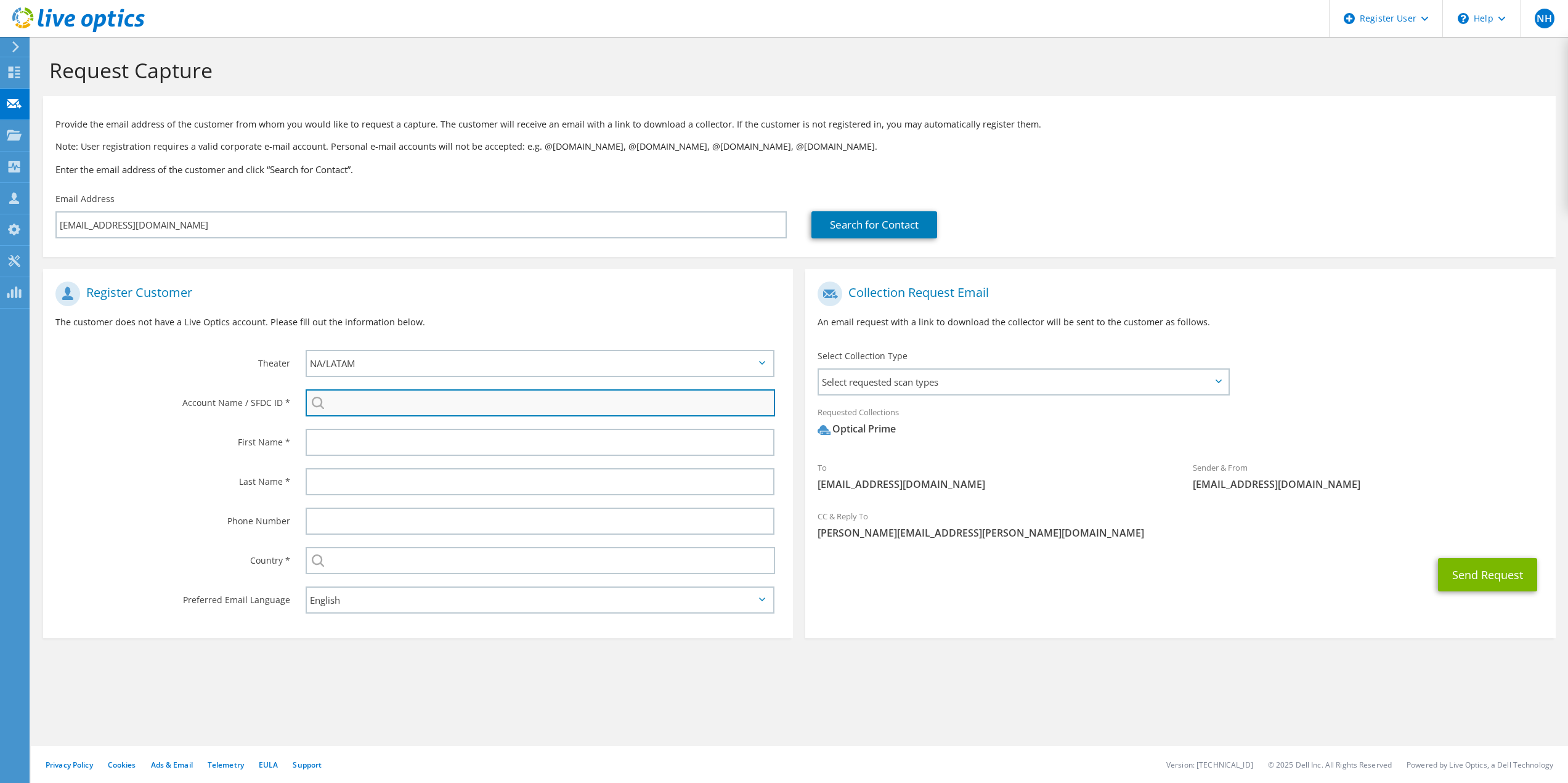
click at [431, 406] on input "search" at bounding box center [540, 403] width 470 height 27
click at [414, 408] on input "search" at bounding box center [540, 403] width 470 height 27
paste input "2434634122"
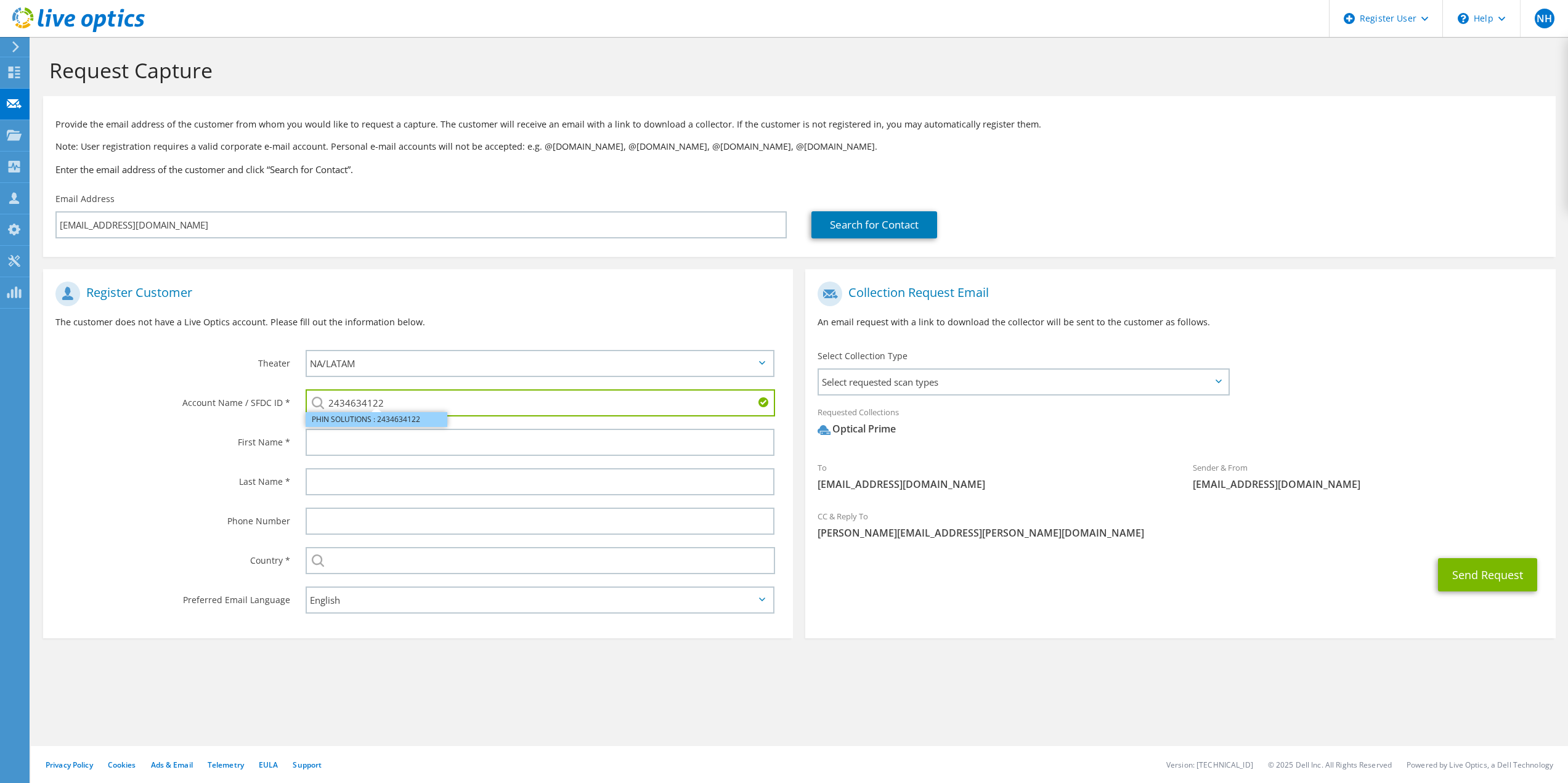
click at [371, 420] on li "PHIN SOLUTIONS : 2434634122" at bounding box center [376, 420] width 142 height 15
type input "PHIN SOLUTIONS : 2434634122"
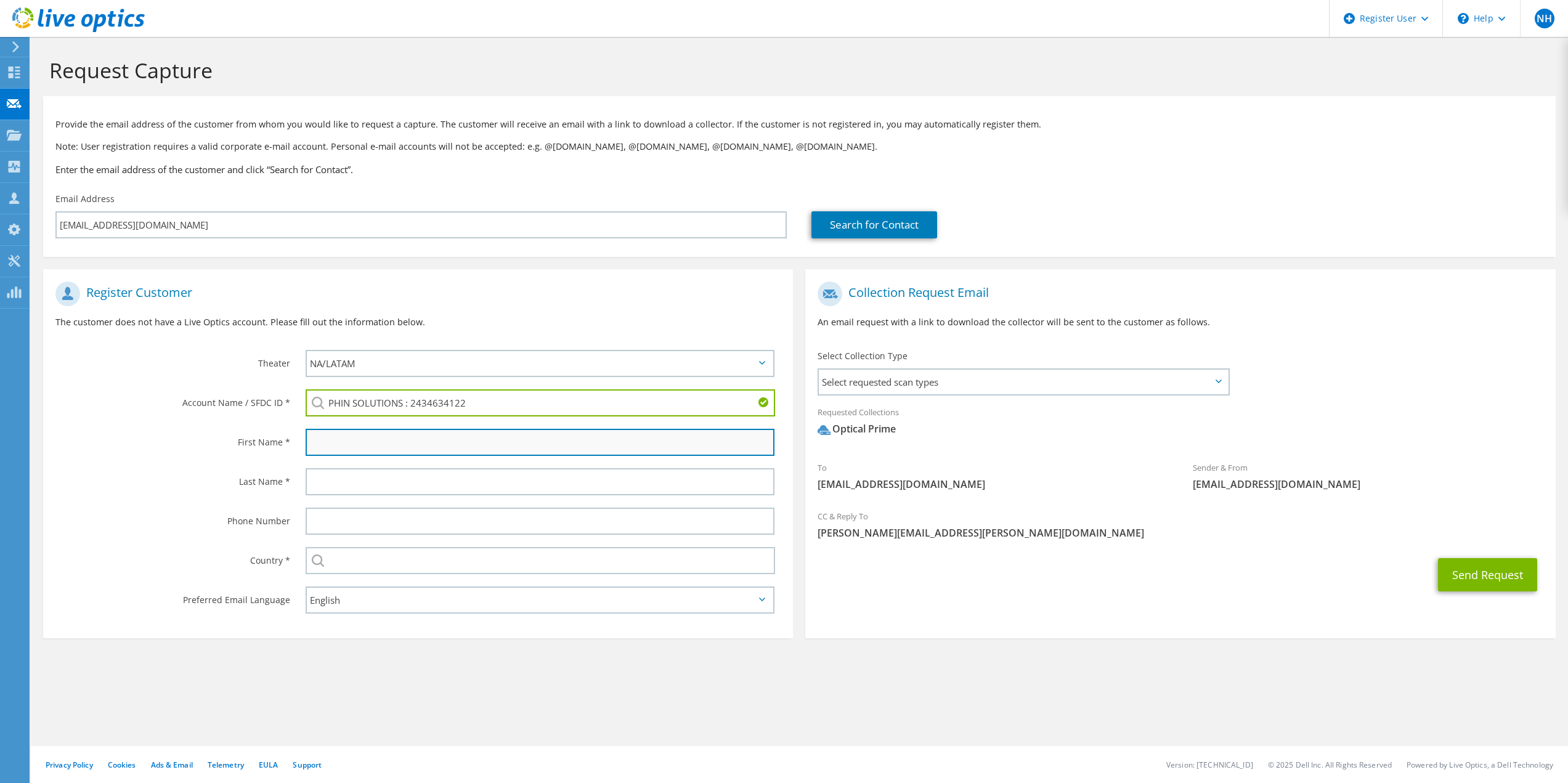
click at [404, 448] on input "text" at bounding box center [540, 442] width 470 height 27
type input "Nathan"
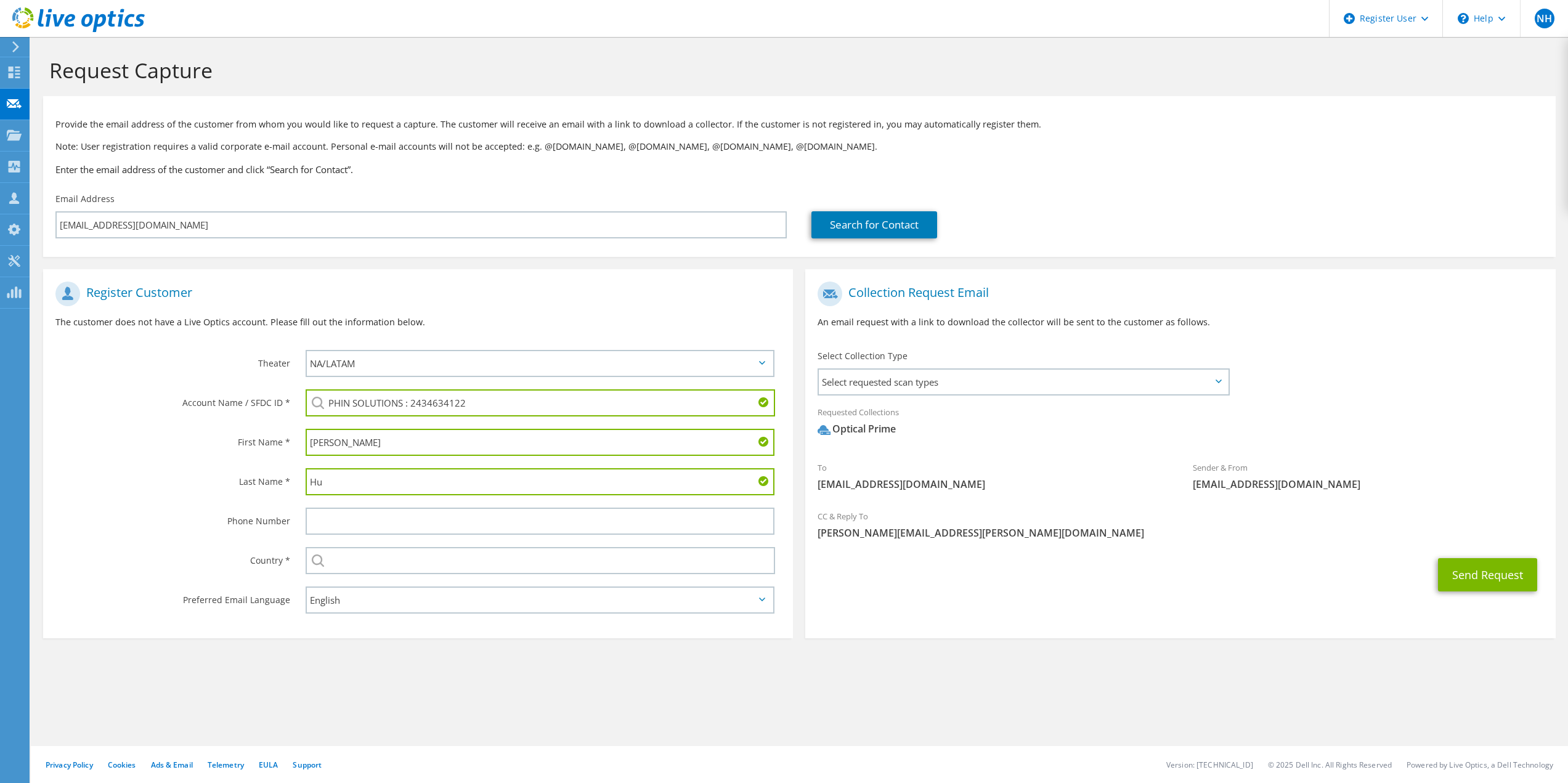
type input "H"
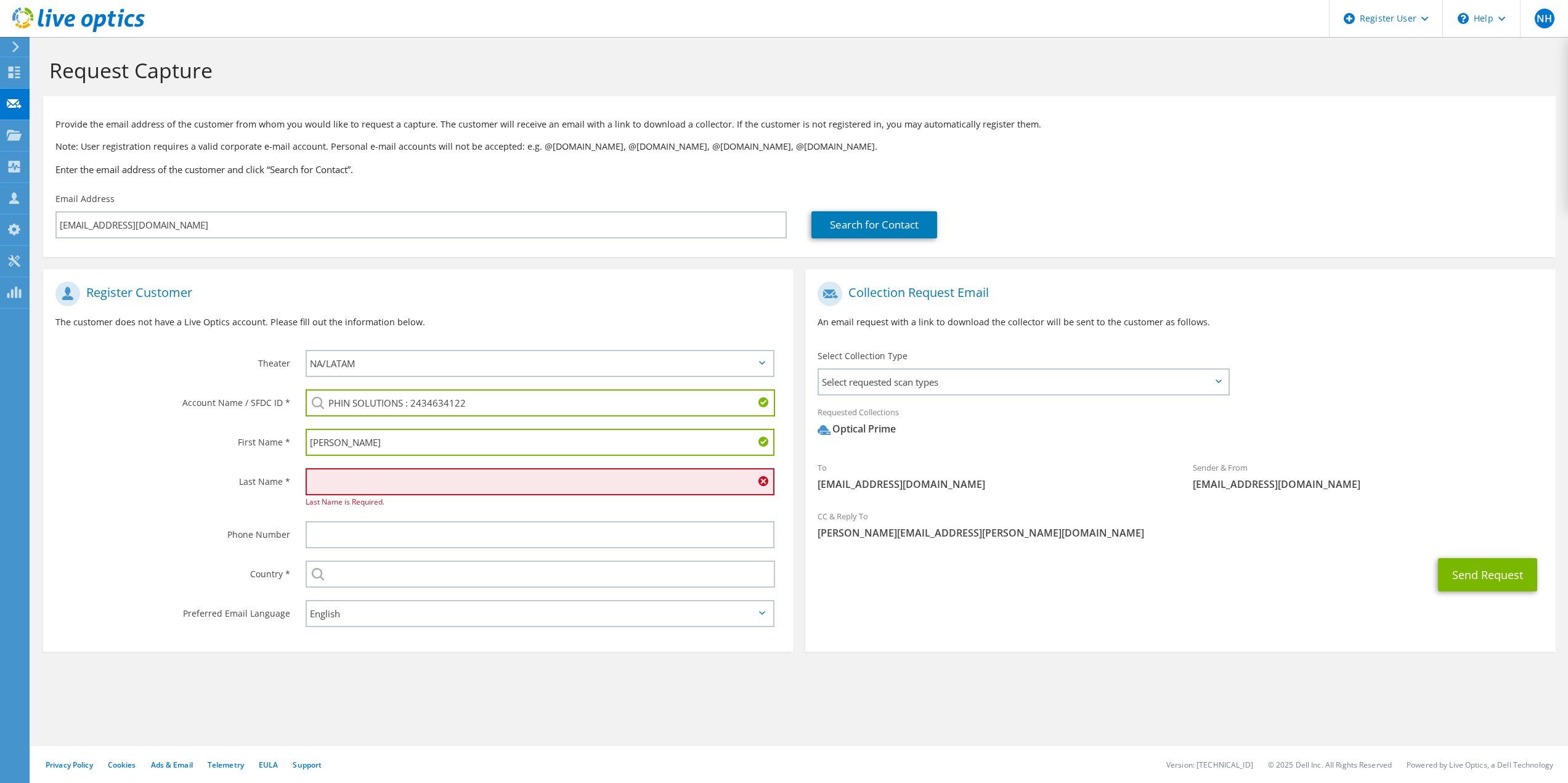
drag, startPoint x: 360, startPoint y: 447, endPoint x: 288, endPoint y: 446, distance: 72.0
click at [288, 446] on div "First Name * Nathan" at bounding box center [418, 442] width 750 height 40
type input "Joseph"
click at [352, 486] on input "text" at bounding box center [540, 482] width 470 height 27
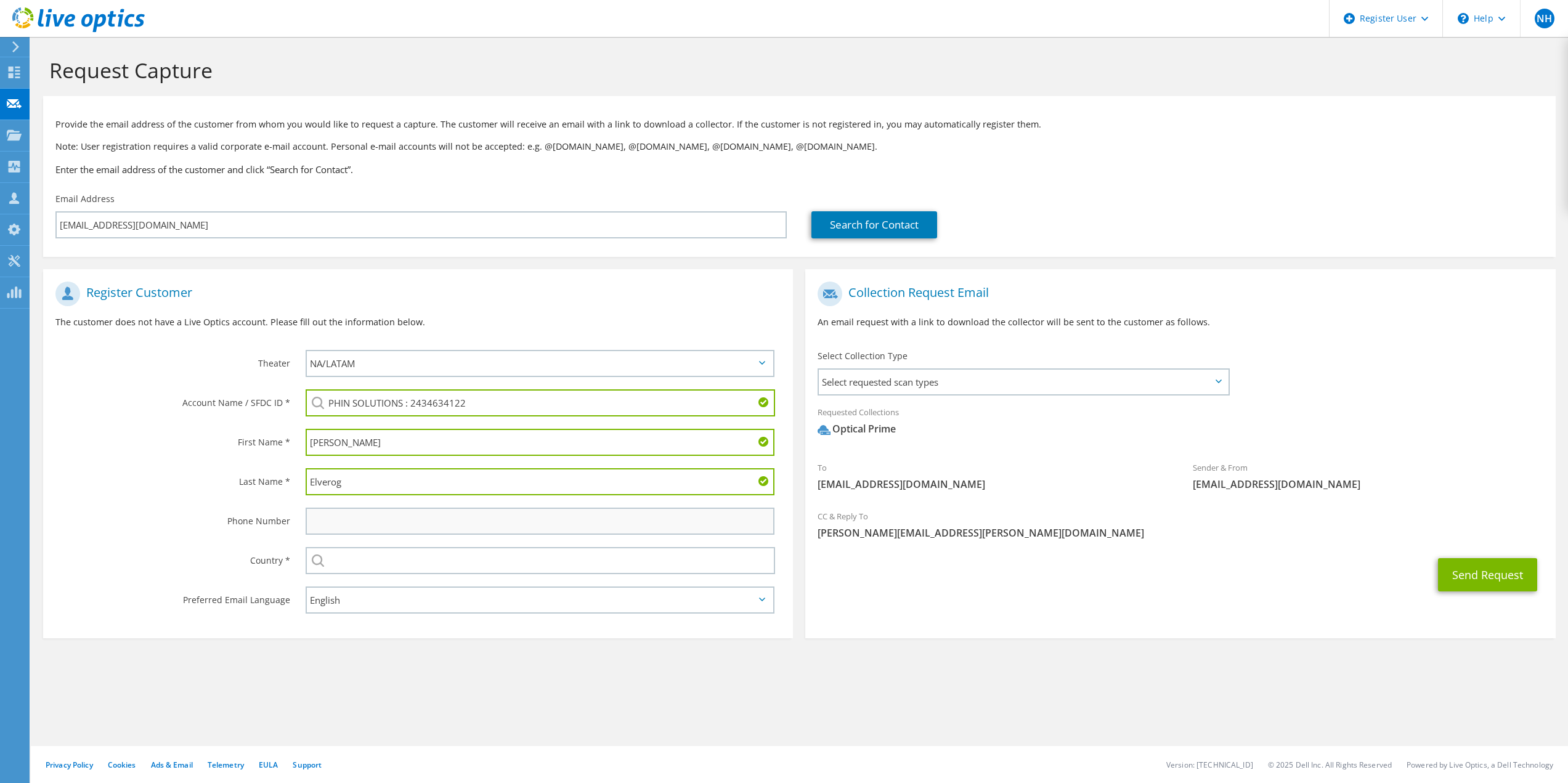
type input "Elverog"
click at [342, 521] on input "text" at bounding box center [540, 521] width 470 height 27
click at [322, 517] on input "text" at bounding box center [540, 521] width 470 height 27
paste input "763.633.7007"
type input "763.633.7007"
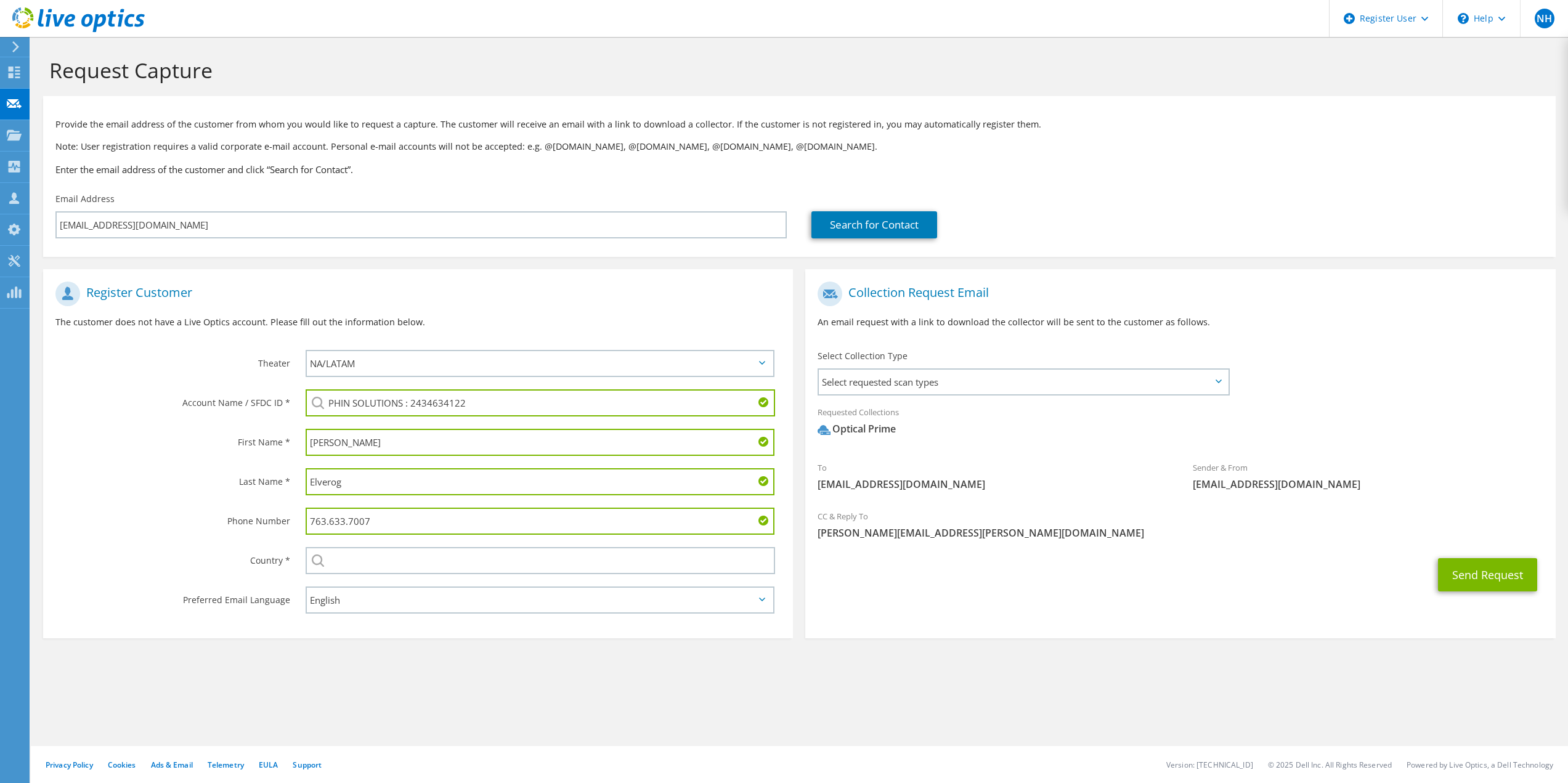
click at [323, 560] on div "Select Andorra United Arab Emirates Afghanistan Antigua and Barbuda Anguilla Al…" at bounding box center [540, 561] width 470 height 27
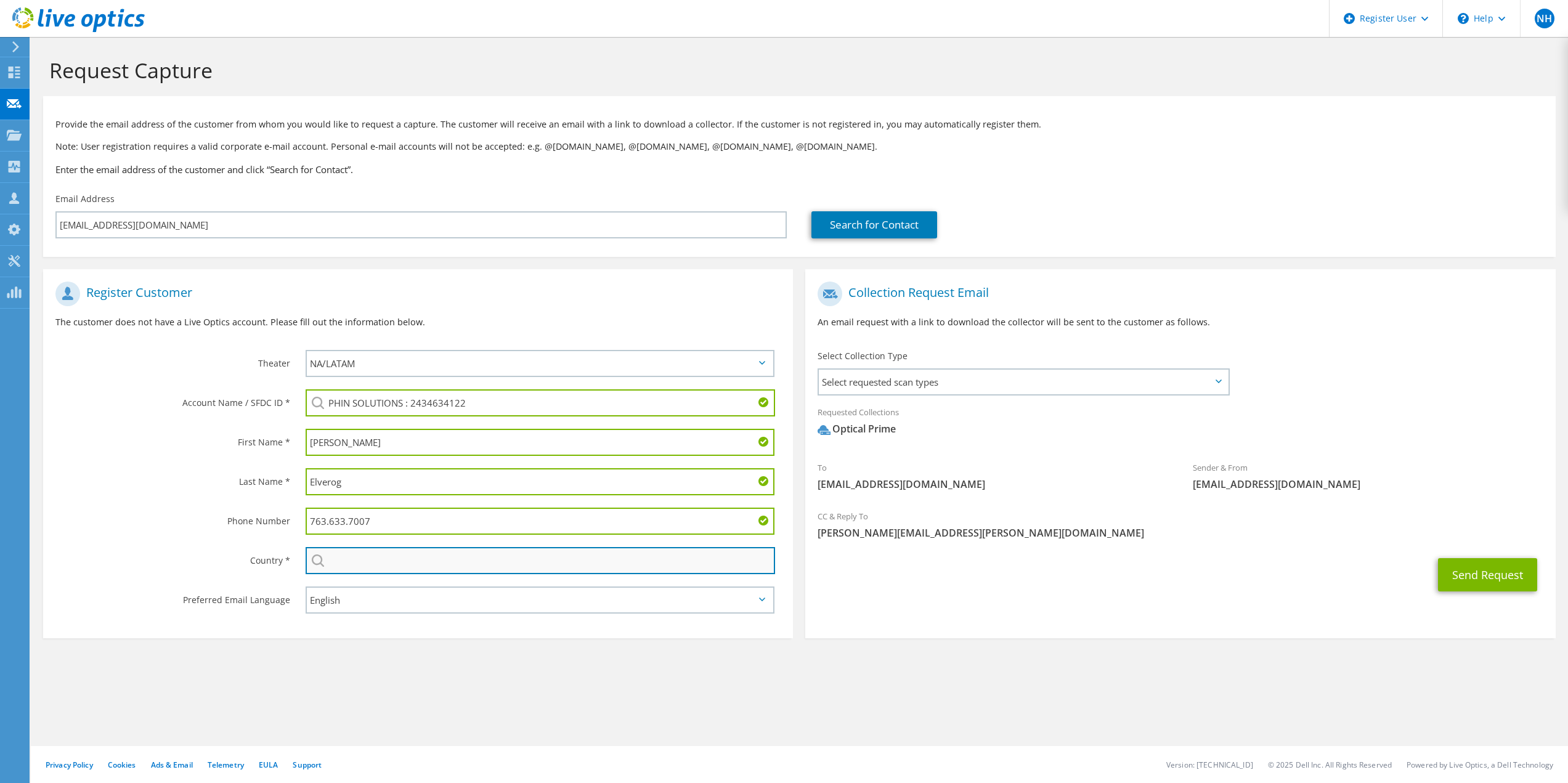
click at [337, 562] on input "text" at bounding box center [540, 561] width 470 height 27
type input "[GEOGRAPHIC_DATA]"
click at [1071, 704] on div "Request Capture Provide the email address of the customer from whom you would l…" at bounding box center [799, 410] width 1537 height 746
click at [1002, 666] on section "Request Capture Provide the email address of the customer from whom you would l…" at bounding box center [799, 368] width 1537 height 663
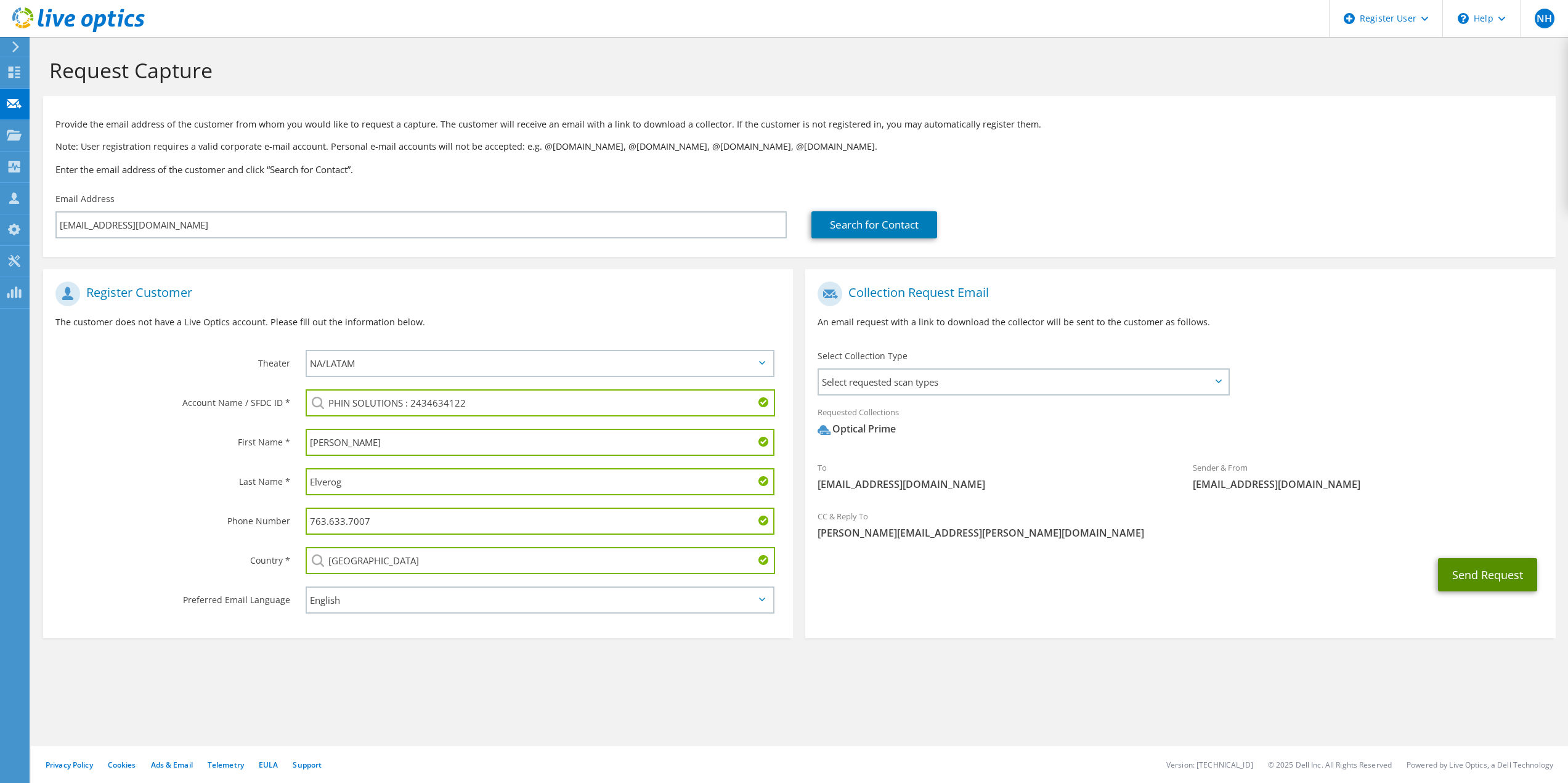
drag, startPoint x: 1494, startPoint y: 570, endPoint x: 1493, endPoint y: 579, distance: 9.1
click at [1494, 570] on button "Send Request" at bounding box center [1488, 574] width 99 height 33
